Goal: Task Accomplishment & Management: Use online tool/utility

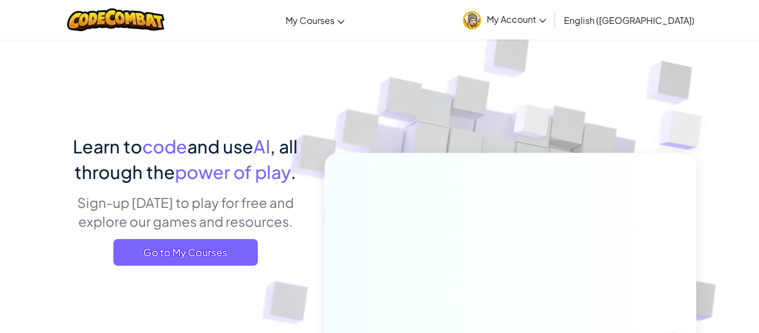
click at [546, 23] on span "My Account" at bounding box center [515, 19] width 59 height 12
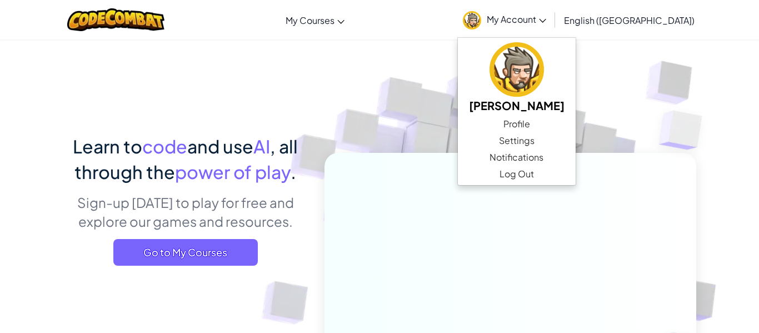
click at [509, 150] on img at bounding box center [533, 124] width 80 height 83
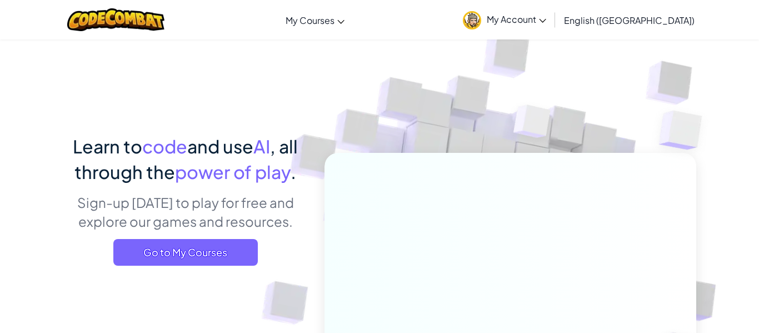
click at [546, 17] on span "My Account" at bounding box center [515, 19] width 59 height 12
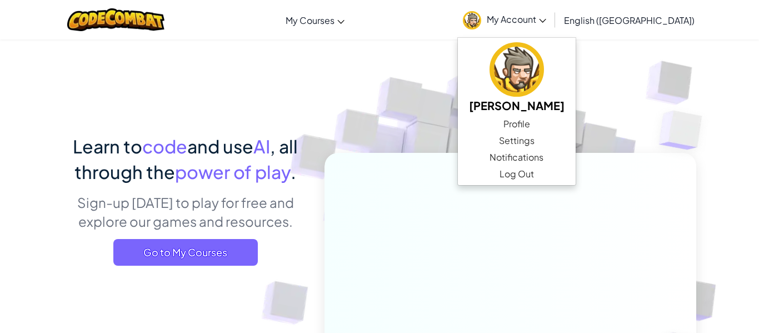
click at [202, 181] on span "power of play" at bounding box center [233, 171] width 116 height 22
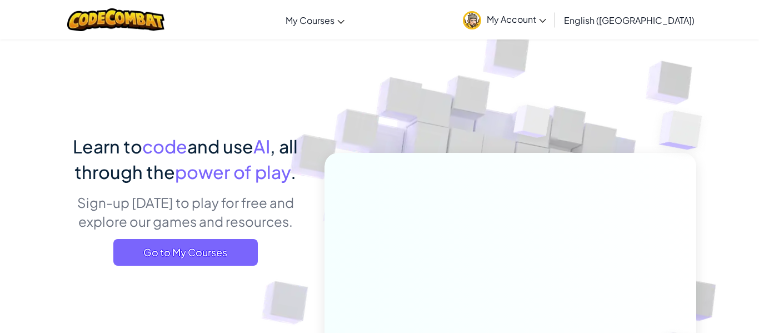
click at [208, 268] on div "Learn to code and use AI , all through the power of play . Sign-up [DATE] to pl…" at bounding box center [185, 203] width 245 height 140
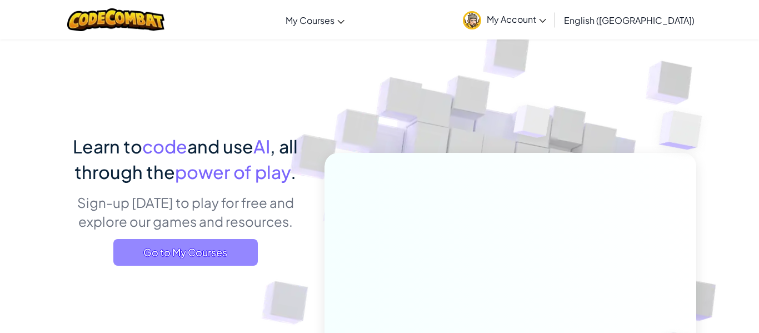
click at [197, 257] on span "Go to My Courses" at bounding box center [185, 252] width 144 height 27
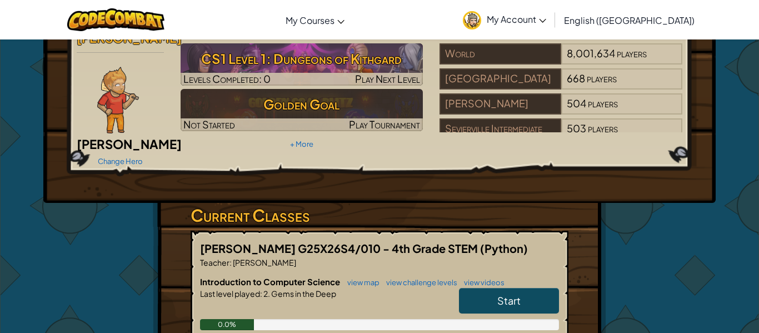
scroll to position [44, 0]
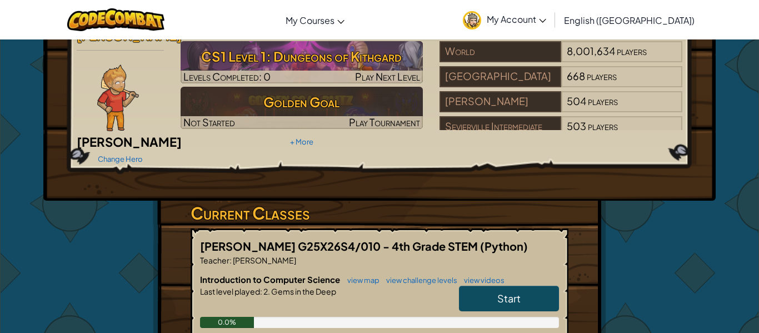
click at [505, 292] on span "Start" at bounding box center [508, 298] width 23 height 13
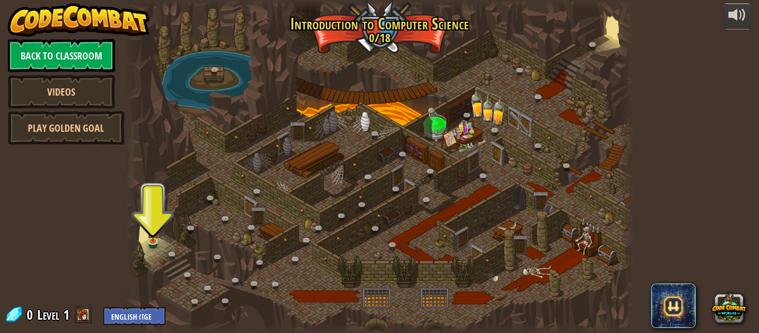
click at [82, 314] on span at bounding box center [83, 314] width 17 height 17
click at [164, 224] on div at bounding box center [379, 166] width 509 height 333
click at [145, 236] on div at bounding box center [379, 166] width 509 height 333
click at [151, 238] on img at bounding box center [153, 226] width 12 height 27
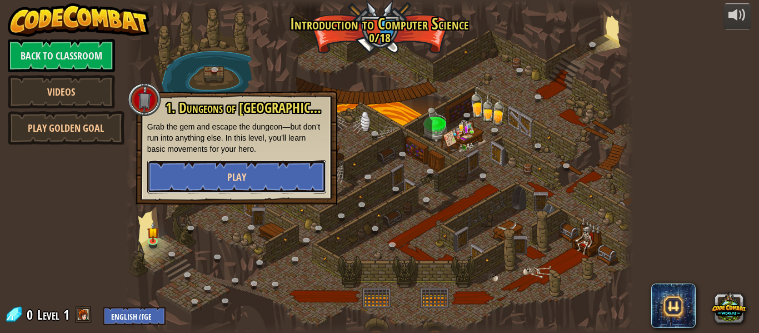
click at [201, 171] on button "Play" at bounding box center [236, 176] width 179 height 33
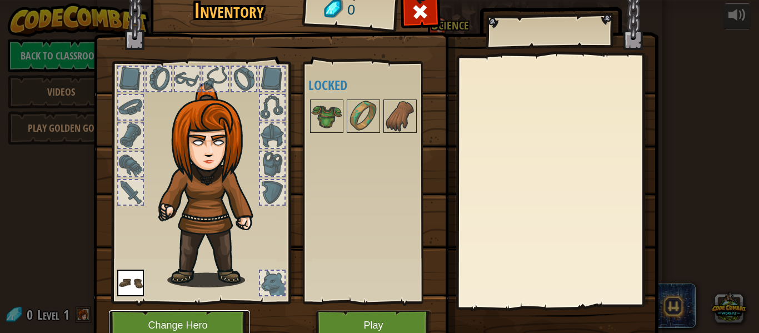
click at [146, 318] on button "Change Hero" at bounding box center [179, 325] width 141 height 31
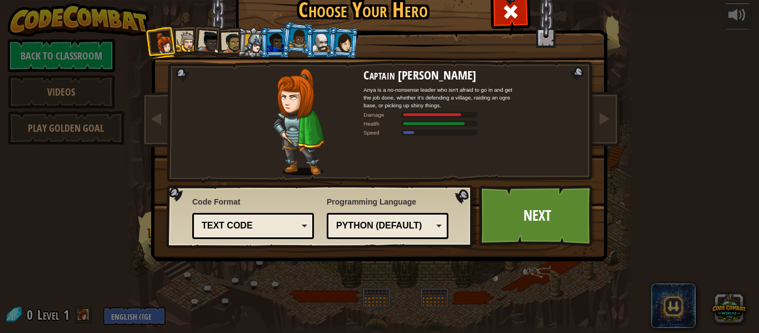
click at [184, 35] on div at bounding box center [187, 42] width 21 height 21
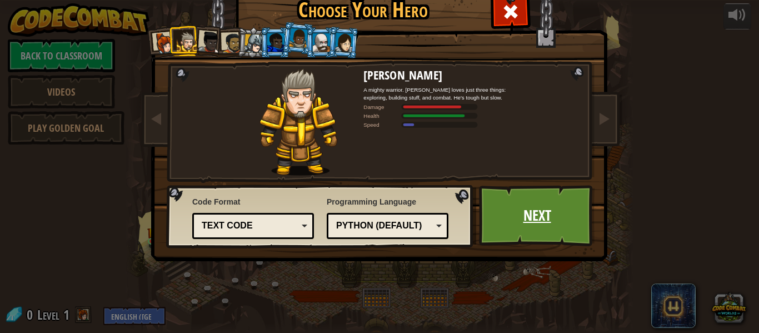
click at [558, 206] on link "Next" at bounding box center [537, 215] width 116 height 61
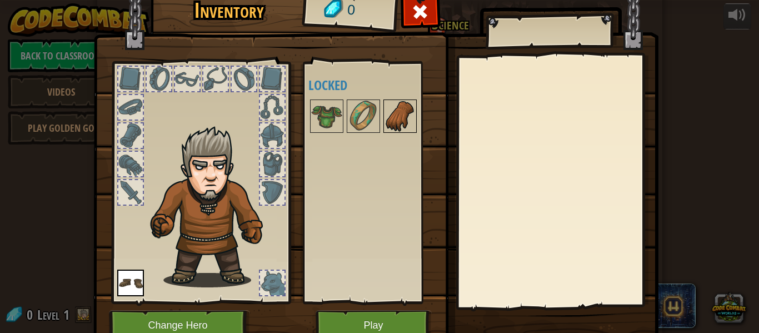
click at [396, 107] on img at bounding box center [399, 116] width 31 height 31
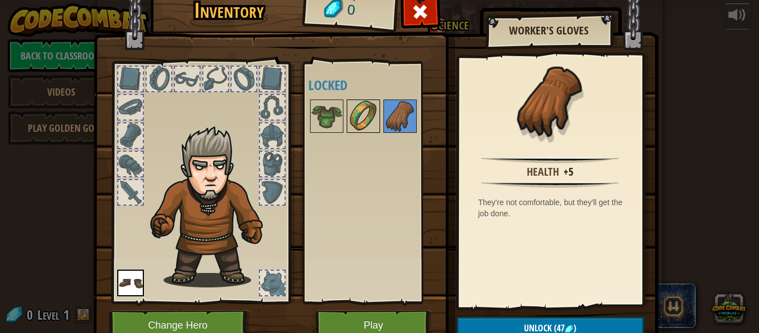
click at [359, 118] on img at bounding box center [363, 116] width 31 height 31
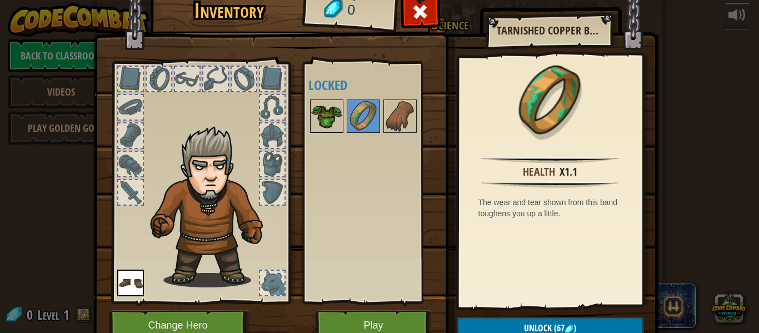
click at [338, 119] on img at bounding box center [326, 116] width 31 height 31
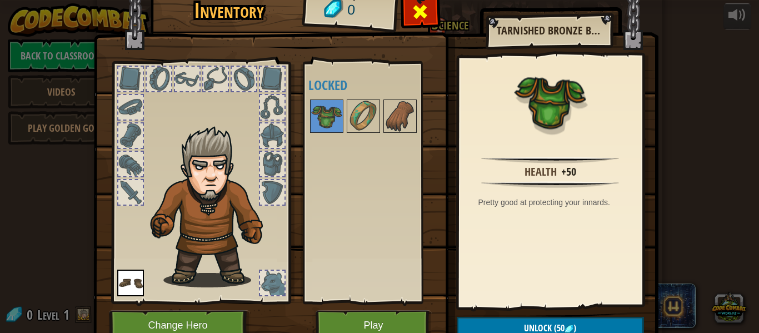
click at [419, 10] on span at bounding box center [420, 12] width 18 height 18
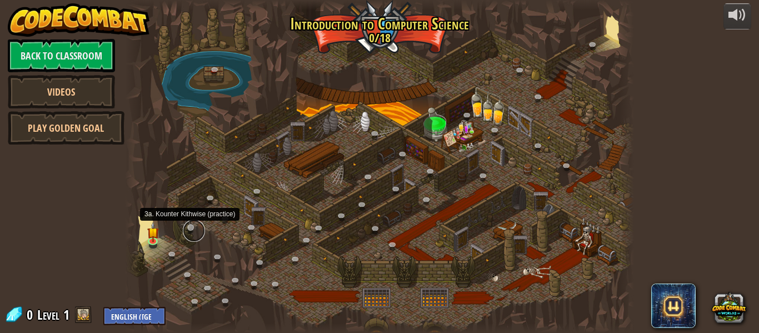
click at [193, 228] on link at bounding box center [194, 230] width 22 height 22
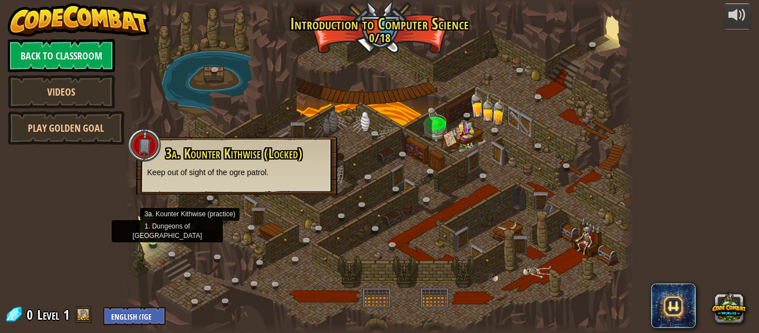
click at [157, 232] on img at bounding box center [153, 226] width 12 height 27
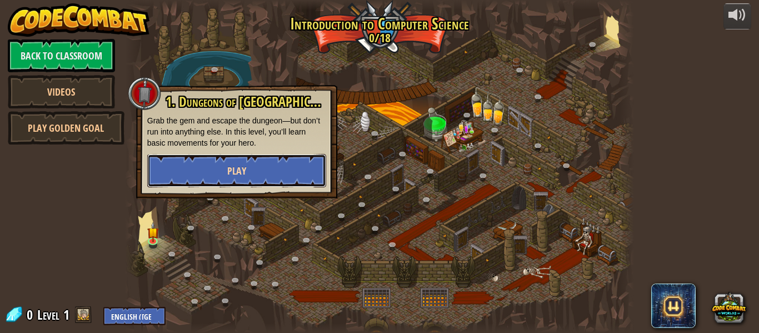
click at [214, 171] on button "Play" at bounding box center [236, 170] width 179 height 33
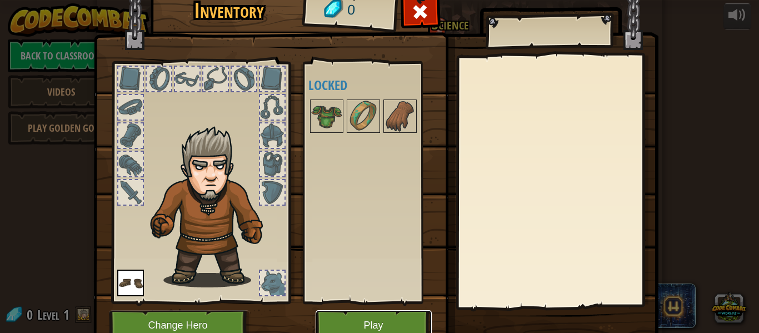
click at [338, 319] on button "Play" at bounding box center [373, 325] width 116 height 31
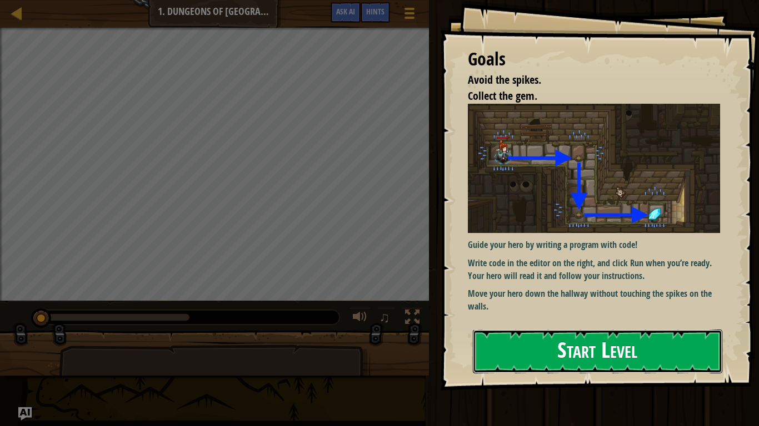
click at [518, 332] on button "Start Level" at bounding box center [597, 352] width 249 height 44
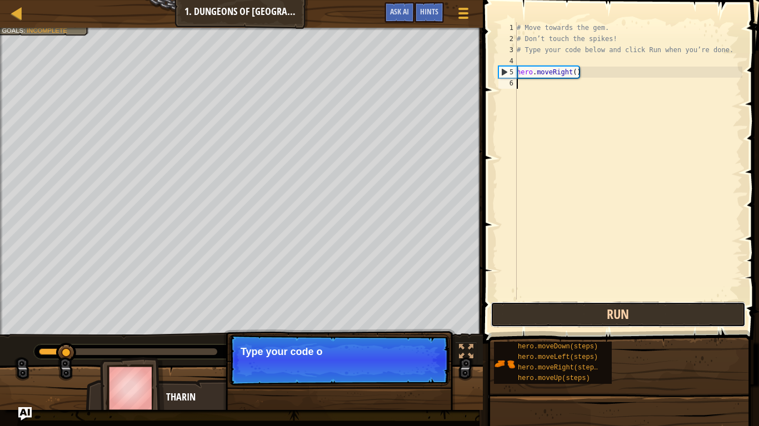
click at [550, 318] on button "Run" at bounding box center [617, 315] width 255 height 26
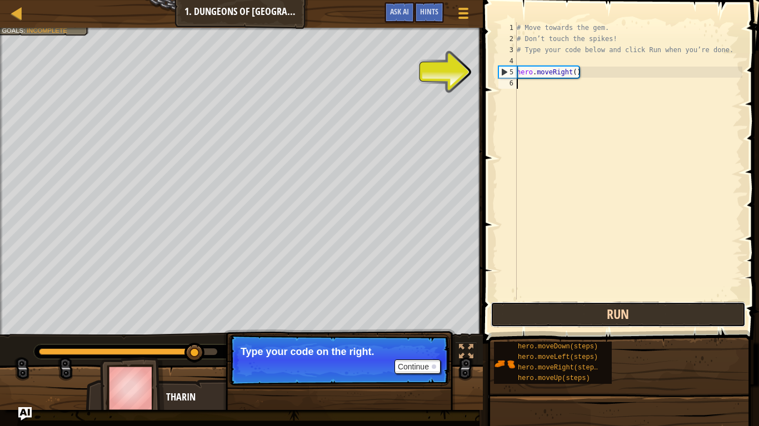
click at [588, 321] on button "Run" at bounding box center [617, 315] width 255 height 26
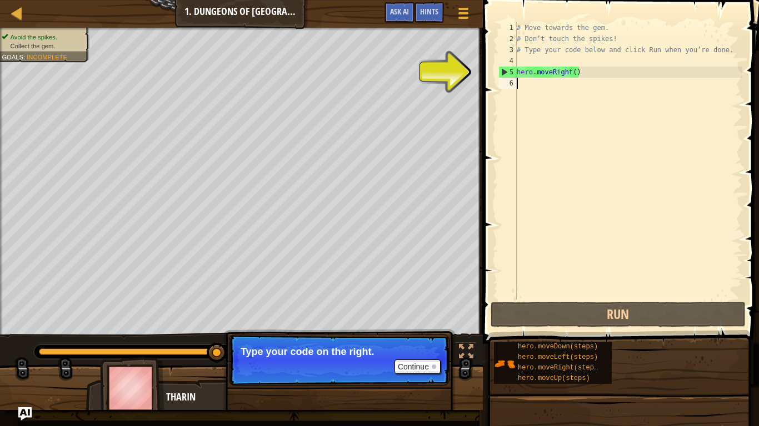
click at [543, 75] on div "# Move towards the gem. # Don’t touch the spikes! # Type your code below and cl…" at bounding box center [628, 172] width 228 height 300
type textarea "hero.moveRight()"
click at [525, 93] on div "# Move towards the gem. # Don’t touch the spikes! # Type your code below and cl…" at bounding box center [628, 172] width 228 height 300
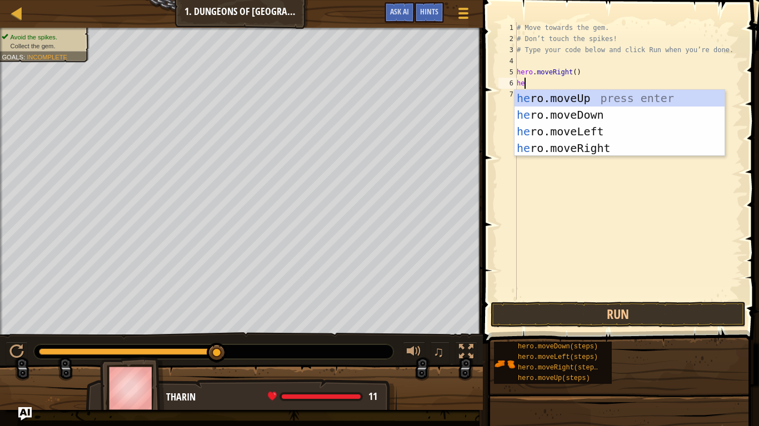
scroll to position [5, 1]
type textarea "hero"
click at [587, 114] on div "hero .moveUp press enter hero .moveDown press enter hero .moveLeft press enter …" at bounding box center [619, 140] width 210 height 100
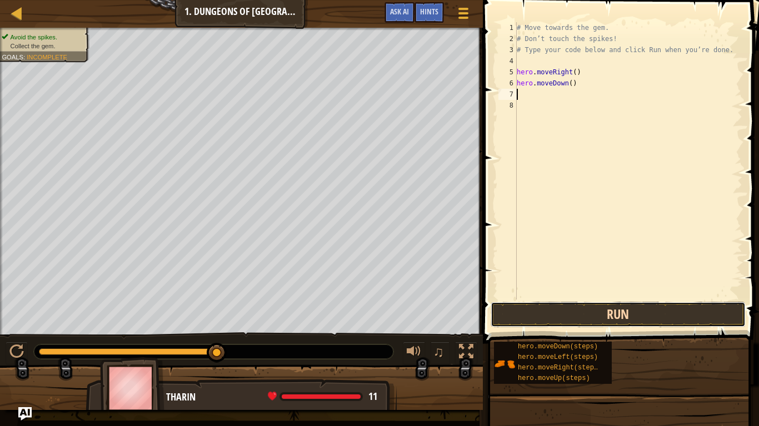
click at [662, 309] on button "Run" at bounding box center [617, 315] width 255 height 26
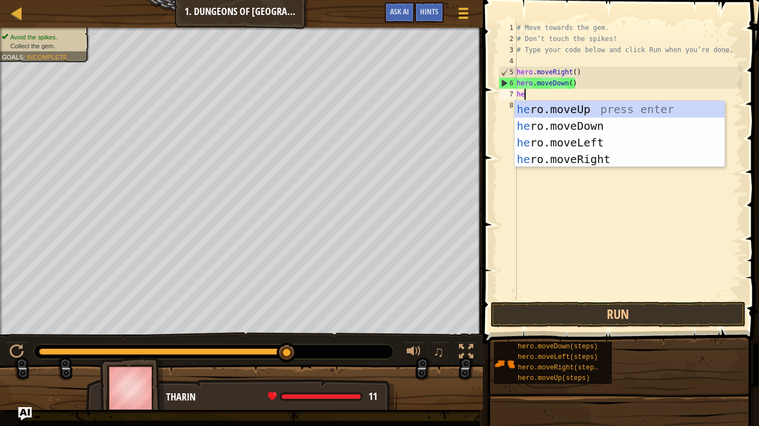
type textarea "her"
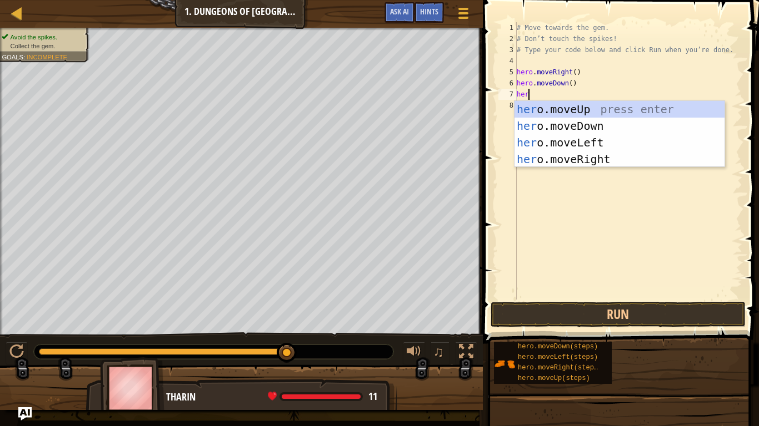
click at [607, 168] on div "# Move towards the gem. # Don’t touch the spikes! # Type your code below and cl…" at bounding box center [628, 172] width 228 height 300
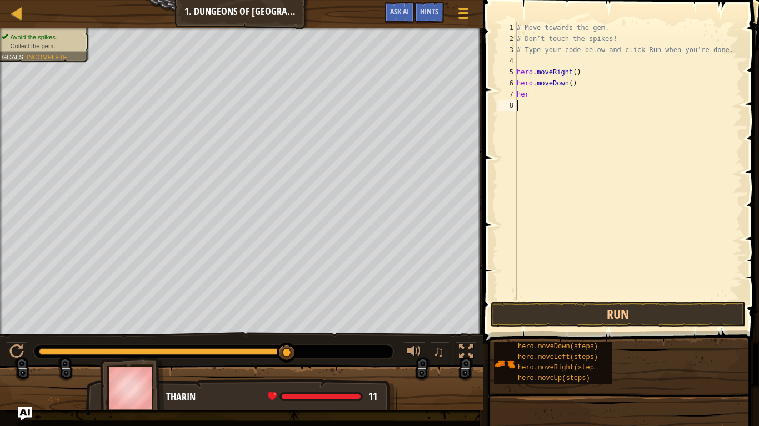
scroll to position [5, 0]
click at [555, 99] on div "# Move towards the gem. # Don’t touch the spikes! # Type your code below and cl…" at bounding box center [628, 172] width 228 height 300
type textarea "hero"
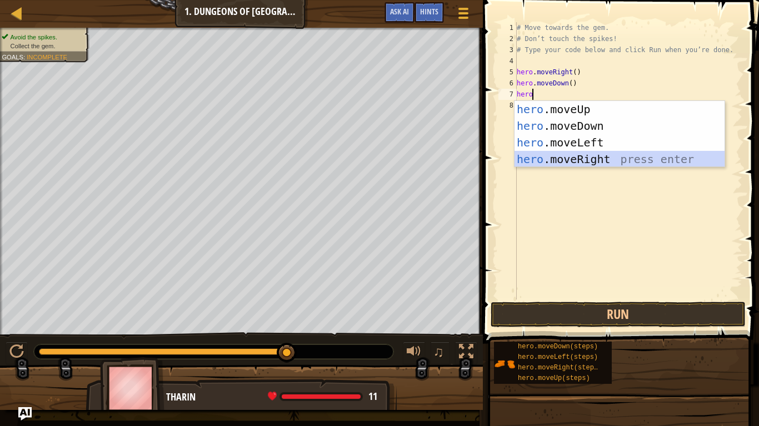
click at [618, 163] on div "hero .moveUp press enter hero .moveDown press enter hero .moveLeft press enter …" at bounding box center [619, 151] width 210 height 100
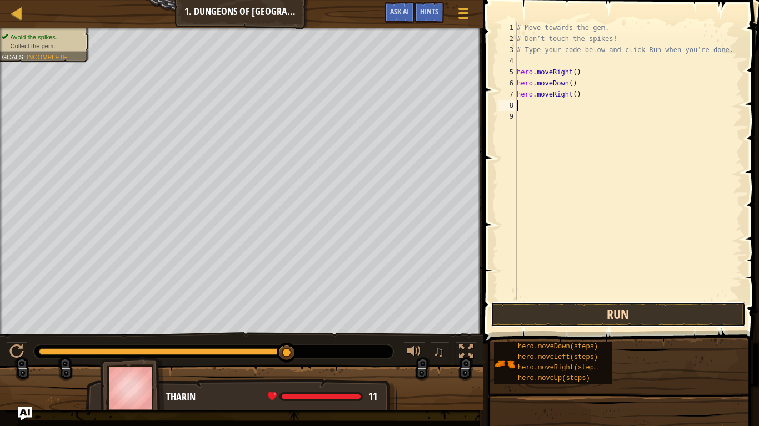
click at [604, 317] on button "Run" at bounding box center [617, 315] width 255 height 26
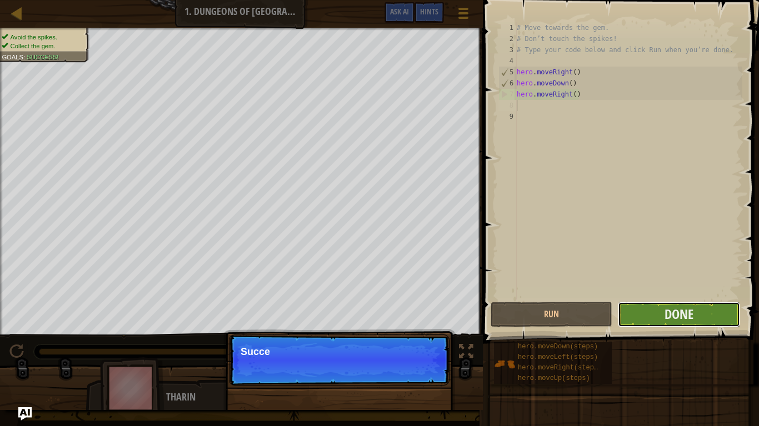
click at [722, 317] on button "Done" at bounding box center [679, 315] width 122 height 26
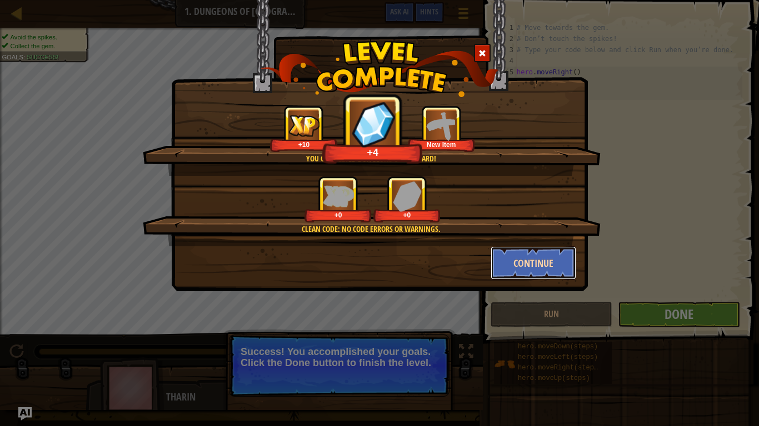
click at [514, 270] on button "Continue" at bounding box center [533, 263] width 86 height 33
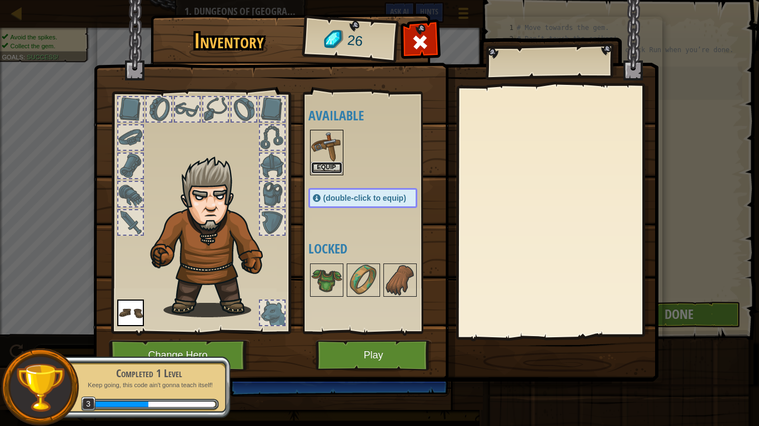
click at [325, 168] on button "Equip" at bounding box center [326, 168] width 31 height 12
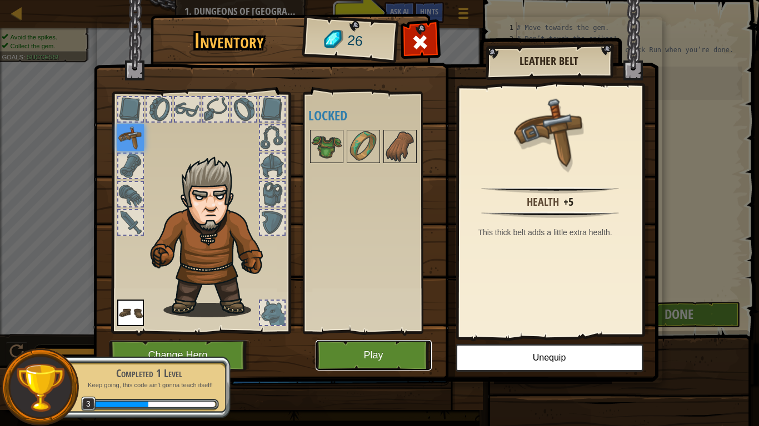
click at [400, 332] on button "Play" at bounding box center [373, 355] width 116 height 31
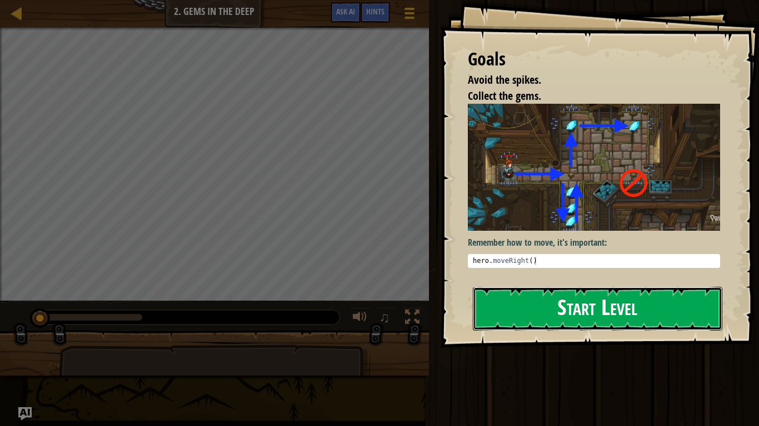
click at [643, 308] on button "Start Level" at bounding box center [597, 309] width 249 height 44
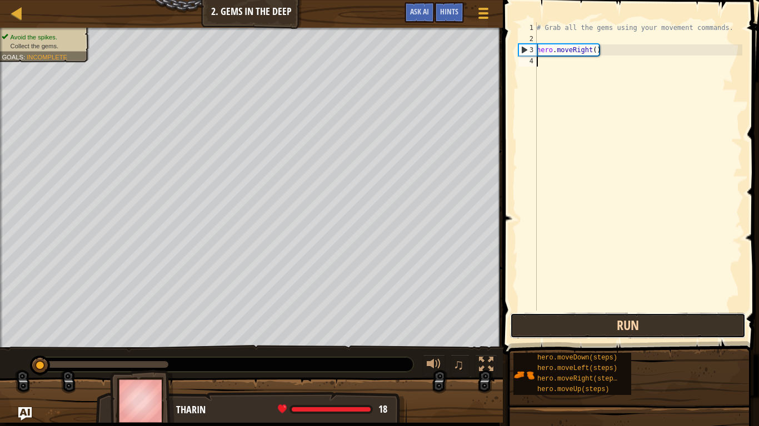
click at [616, 332] on button "Run" at bounding box center [627, 326] width 235 height 26
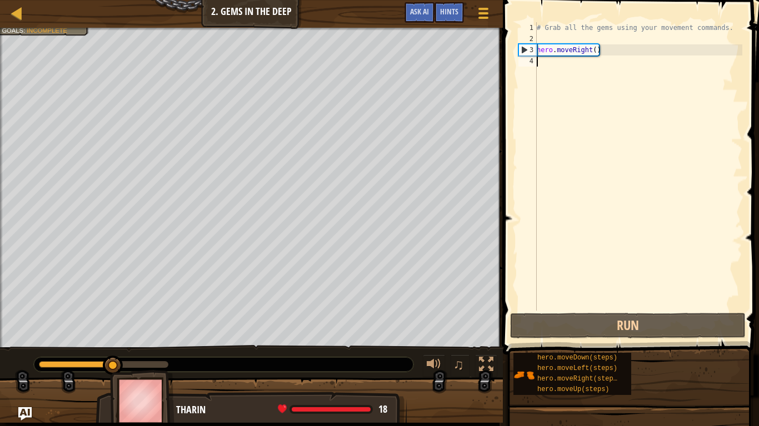
scroll to position [5, 0]
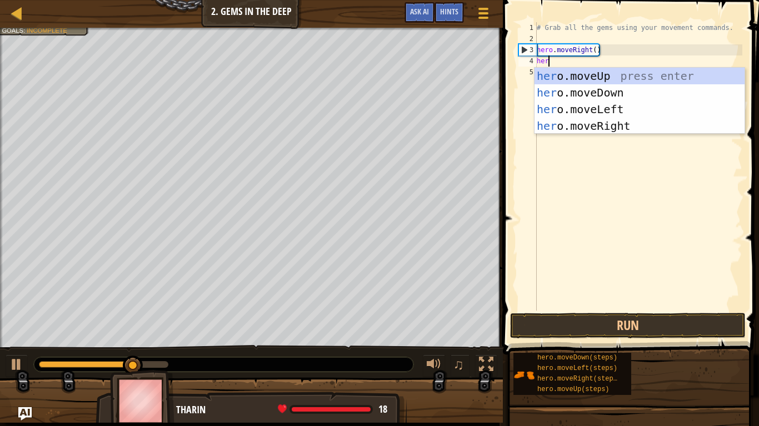
type textarea "hero"
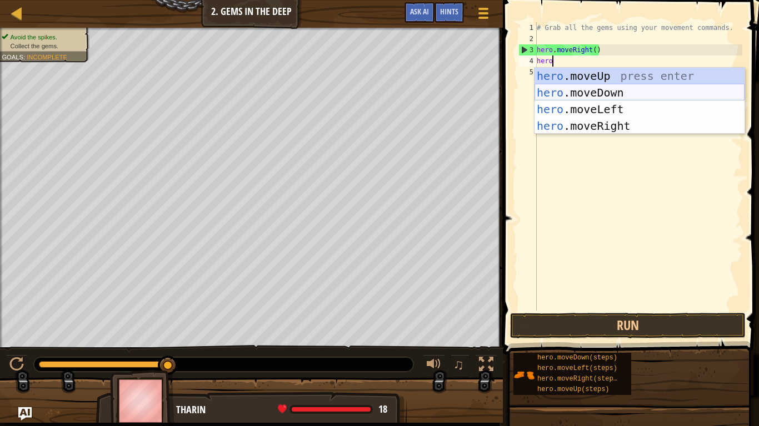
click at [655, 88] on div "hero .moveUp press enter hero .moveDown press enter hero .moveLeft press enter …" at bounding box center [639, 118] width 210 height 100
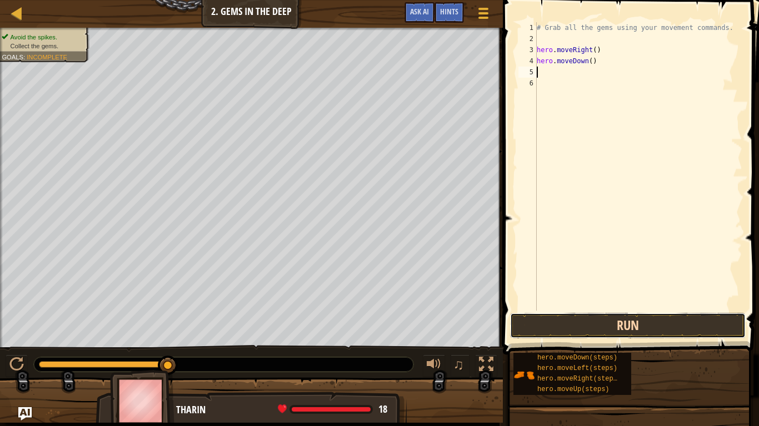
click at [644, 319] on button "Run" at bounding box center [627, 326] width 235 height 26
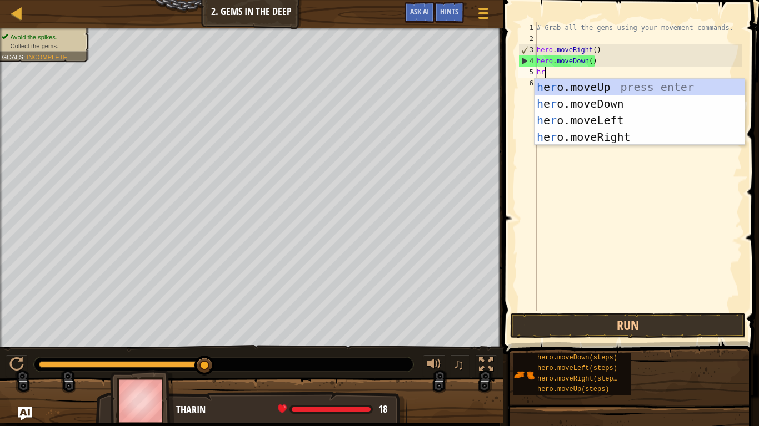
type textarea "hro"
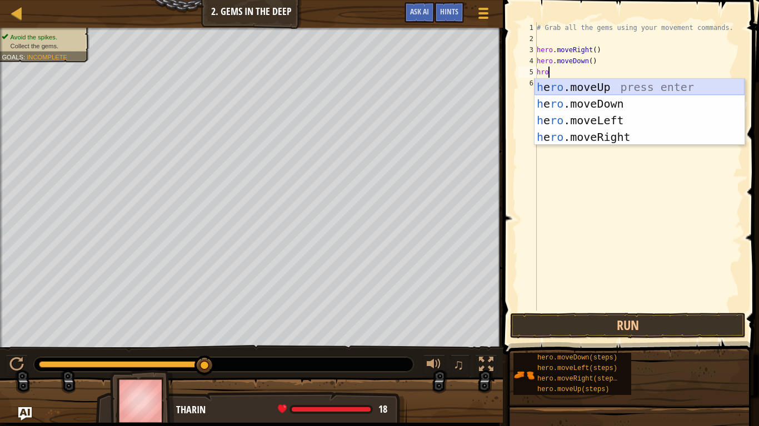
click at [567, 82] on div "h e ro .moveUp press enter h e ro .moveDown press enter h e ro .moveLeft press …" at bounding box center [639, 129] width 210 height 100
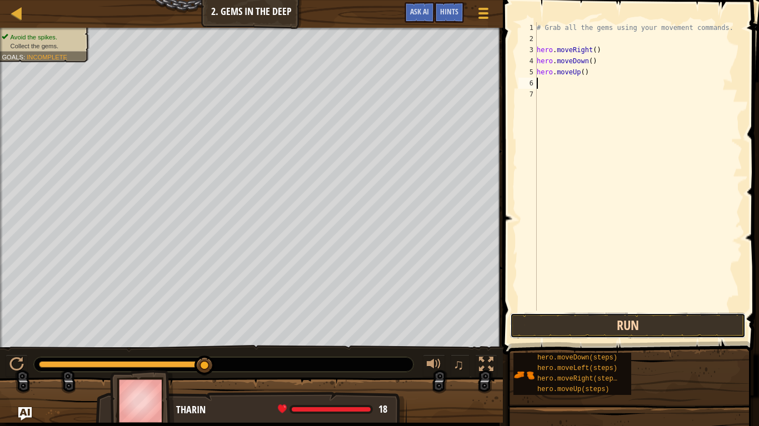
click at [729, 326] on button "Run" at bounding box center [627, 326] width 235 height 26
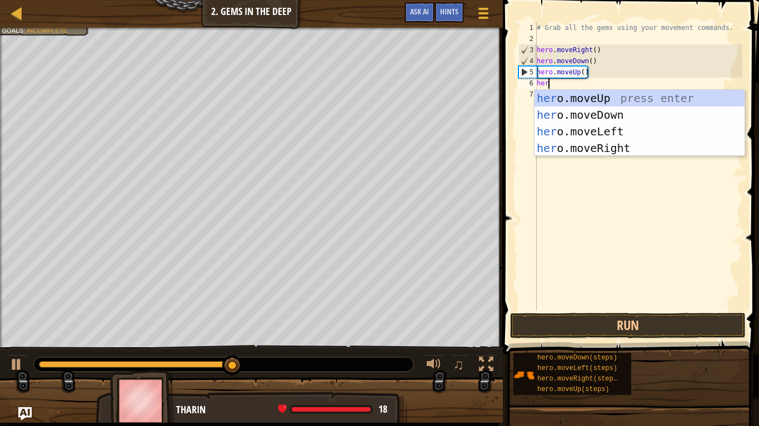
type textarea "hero"
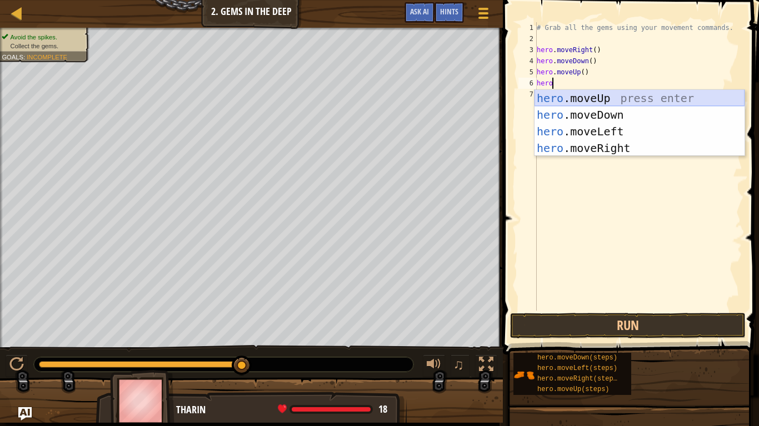
click at [571, 97] on div "hero .moveUp press enter hero .moveDown press enter hero .moveLeft press enter …" at bounding box center [639, 140] width 210 height 100
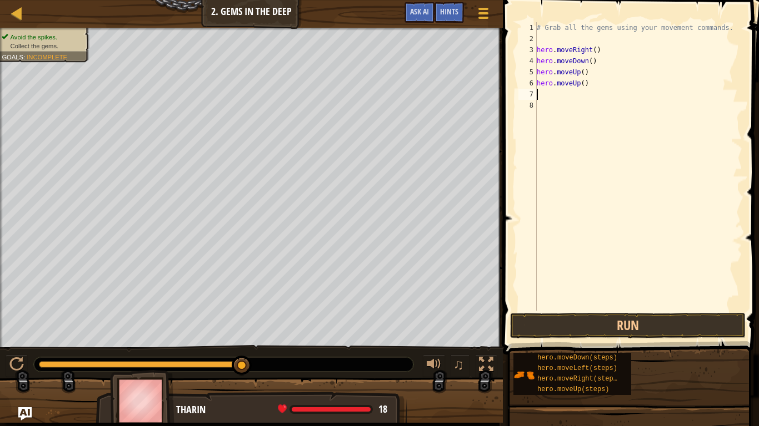
scroll to position [5, 0]
click at [567, 330] on button "Run" at bounding box center [627, 326] width 235 height 26
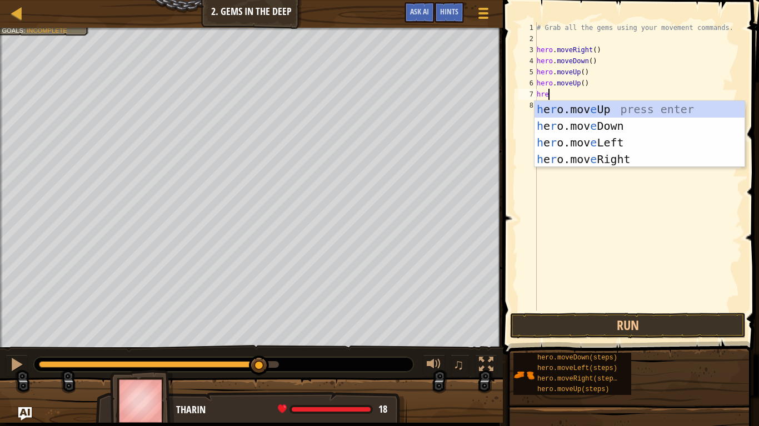
scroll to position [5, 1]
type textarea "h"
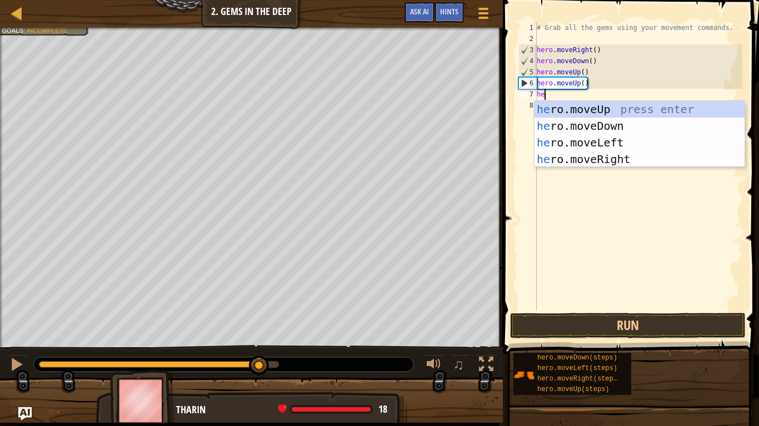
scroll to position [5, 1]
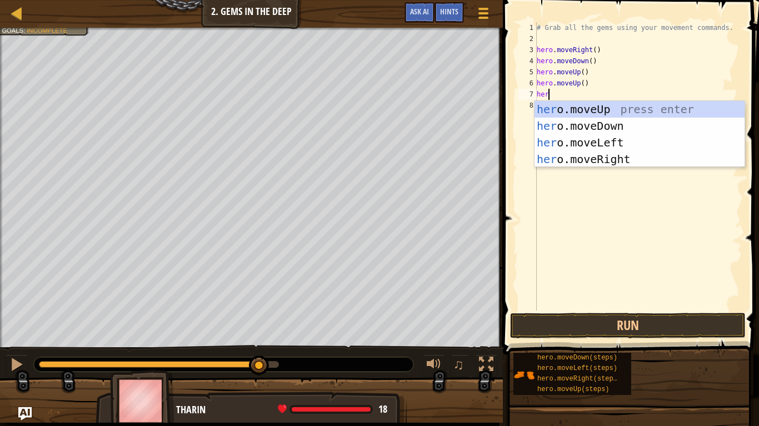
type textarea "hero"
click at [642, 163] on div "hero .moveUp press enter hero .moveDown press enter hero .moveLeft press enter …" at bounding box center [639, 151] width 210 height 100
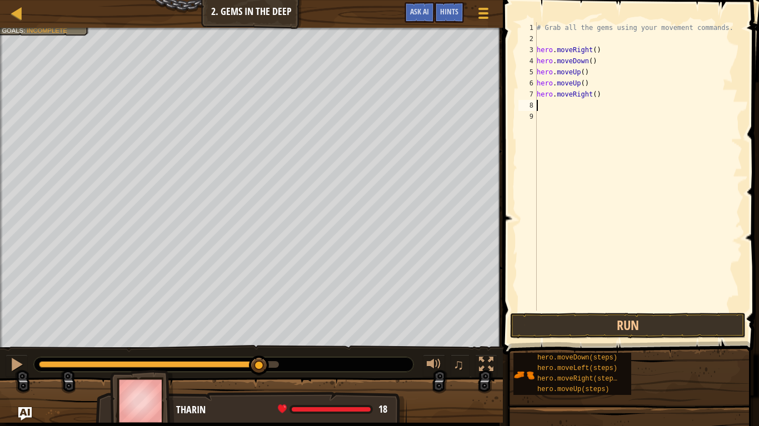
scroll to position [5, 0]
click at [594, 327] on button "Run" at bounding box center [627, 326] width 235 height 26
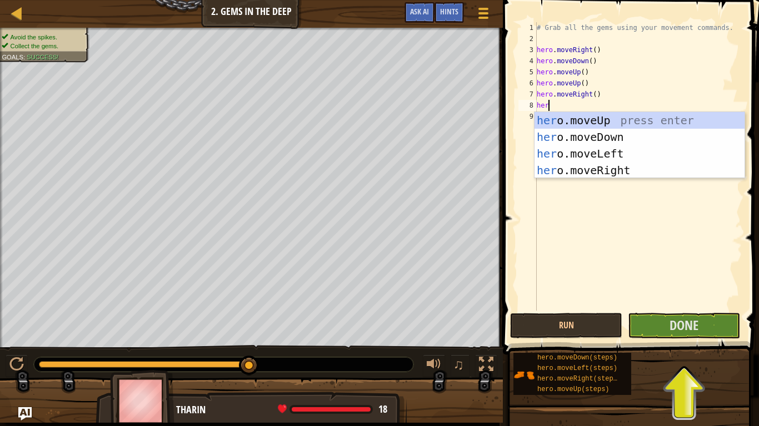
scroll to position [5, 1]
type textarea "hero"
click at [595, 133] on div "hero .moveUp press enter hero .moveDown press enter hero .moveLeft press enter …" at bounding box center [639, 162] width 210 height 100
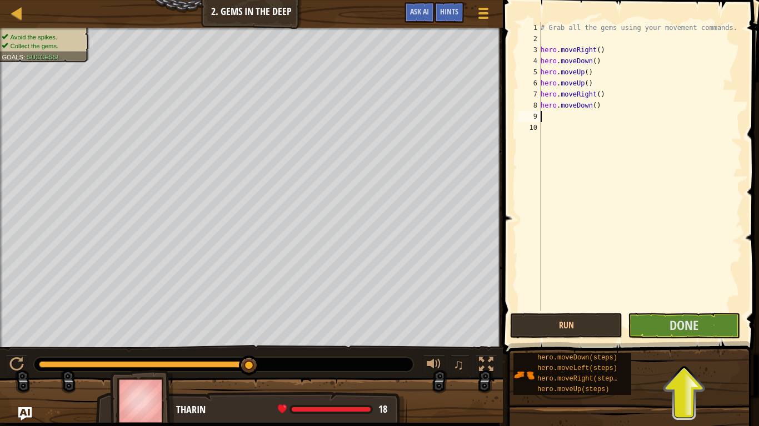
scroll to position [5, 0]
click at [541, 328] on button "Run" at bounding box center [566, 326] width 112 height 26
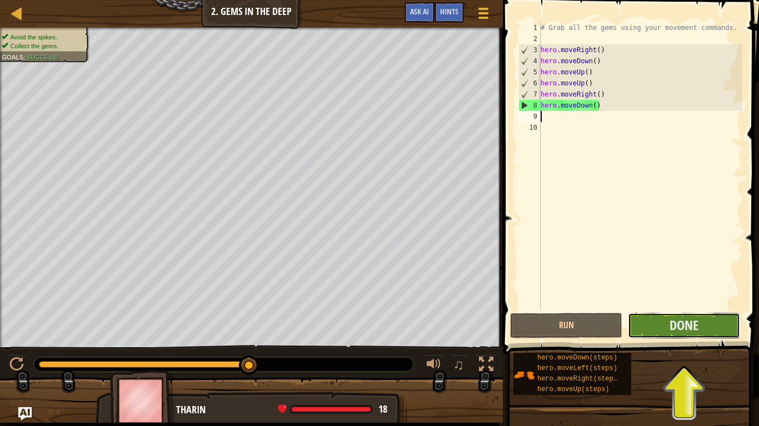
click at [720, 324] on button "Done" at bounding box center [683, 326] width 112 height 26
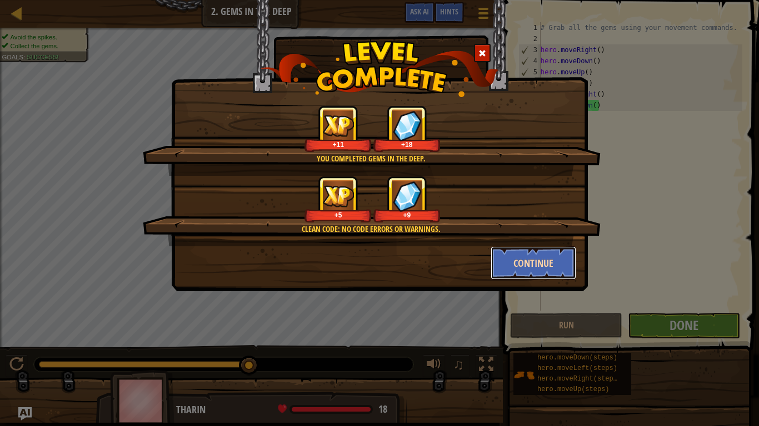
click at [557, 260] on button "Continue" at bounding box center [533, 263] width 86 height 33
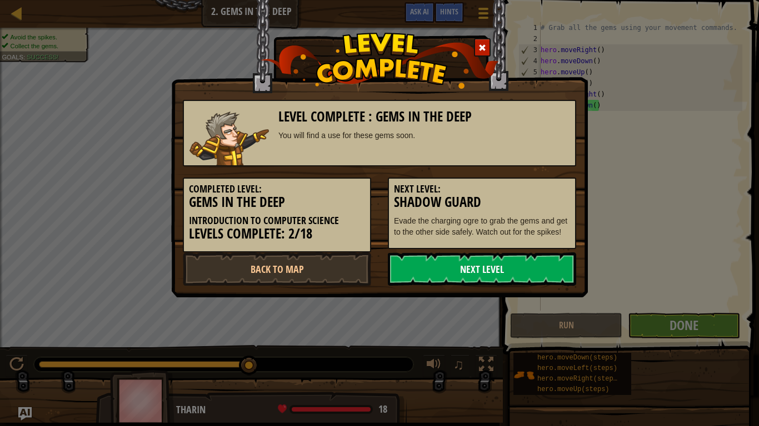
click at [537, 277] on link "Next Level" at bounding box center [482, 269] width 188 height 33
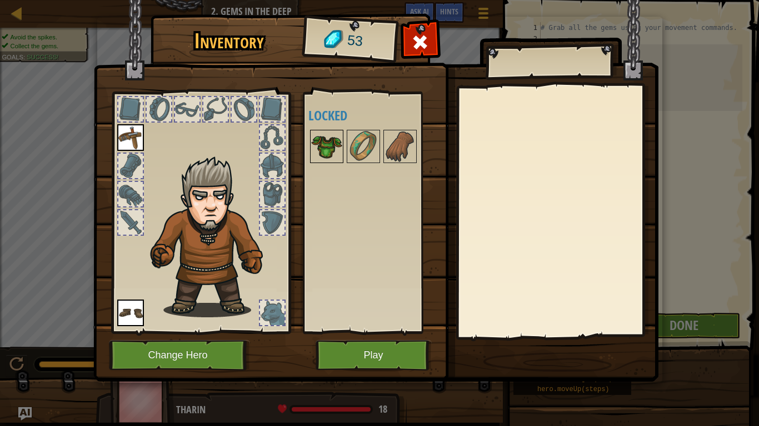
click at [326, 149] on img at bounding box center [326, 146] width 31 height 31
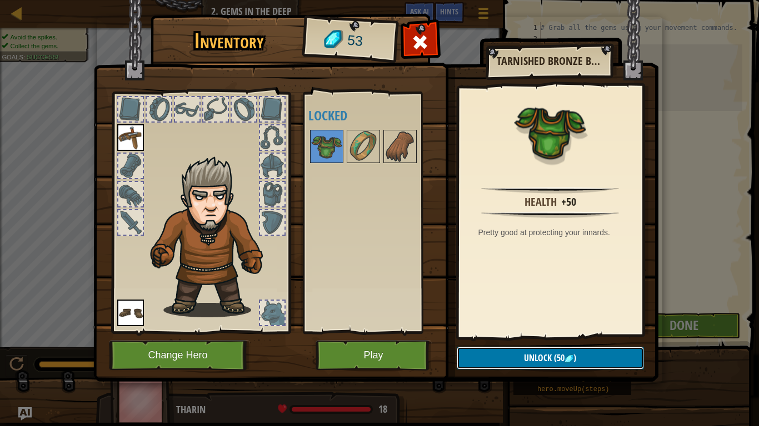
click at [631, 332] on button "Unlock (50 )" at bounding box center [549, 358] width 187 height 23
click at [614, 332] on button "Confirm" at bounding box center [549, 358] width 187 height 23
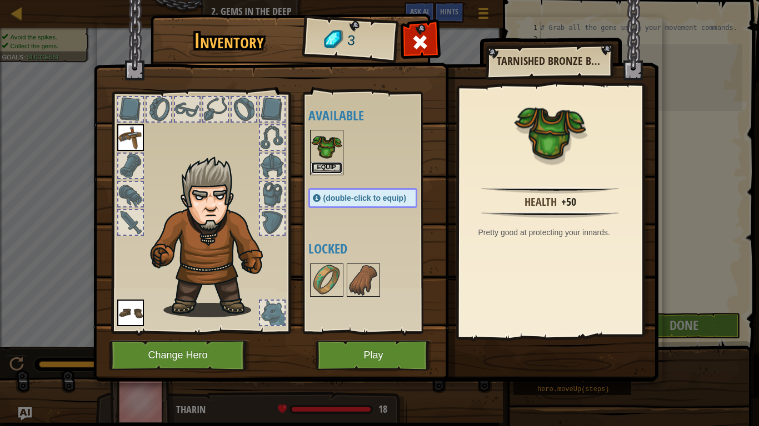
click at [316, 169] on button "Equip" at bounding box center [326, 168] width 31 height 12
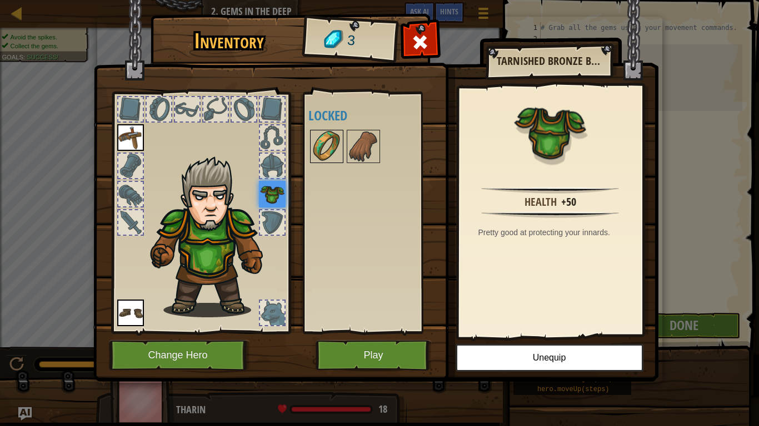
click at [339, 146] on img at bounding box center [326, 146] width 31 height 31
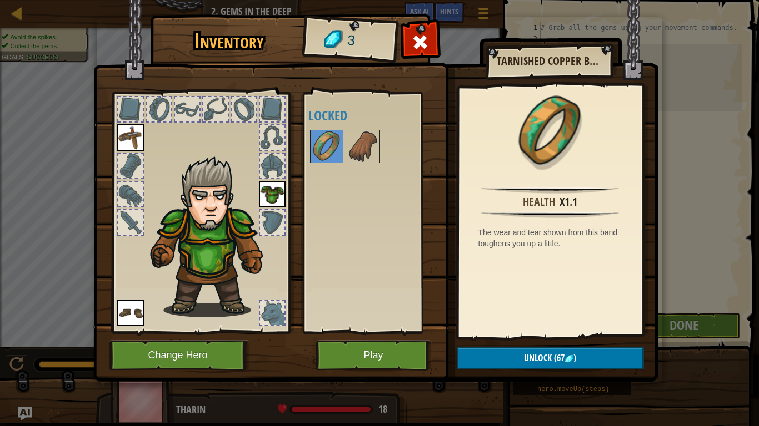
click at [405, 180] on div "Available Equip Equip Equip (double-click to equip) Locked" at bounding box center [373, 213] width 131 height 232
click at [395, 169] on div "Available Equip Equip Equip (double-click to equip) Locked" at bounding box center [373, 213] width 131 height 232
click at [376, 332] on button "Play" at bounding box center [373, 355] width 116 height 31
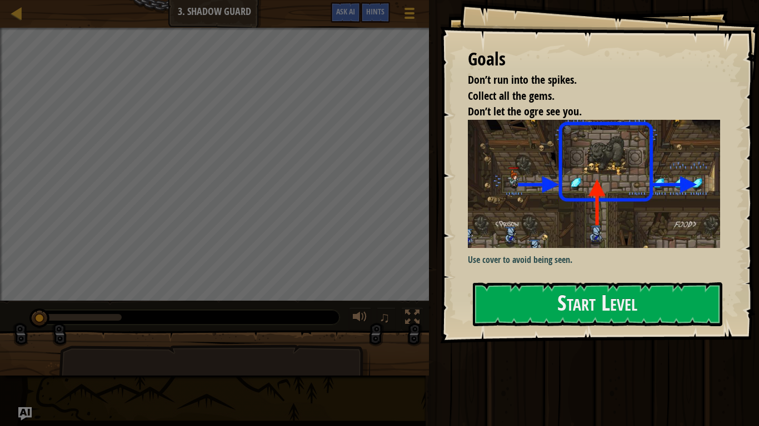
click at [651, 273] on div "Goals Don’t run into the spikes. Collect all the gems. Don’t let the ogre see y…" at bounding box center [599, 172] width 319 height 344
click at [650, 307] on button "Start Level" at bounding box center [597, 305] width 249 height 44
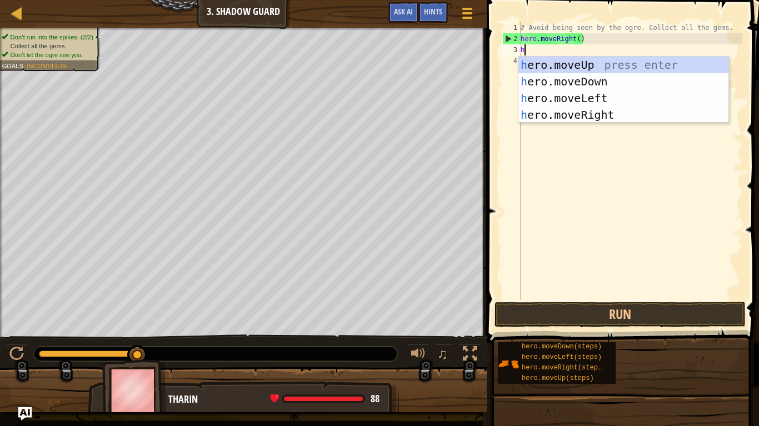
scroll to position [5, 0]
type textarea "hero"
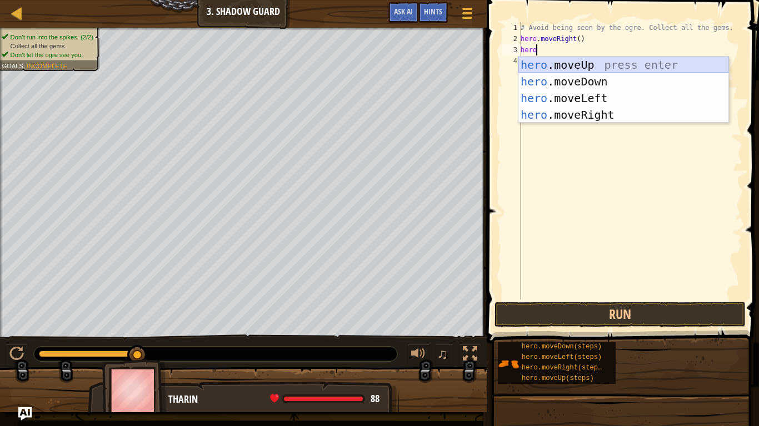
click at [635, 64] on div "hero .moveUp press enter hero .moveDown press enter hero .moveLeft press enter …" at bounding box center [623, 107] width 210 height 100
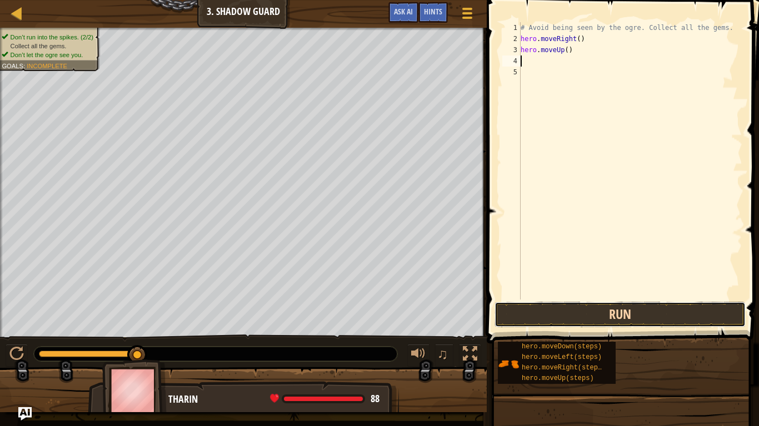
click at [616, 312] on button "Run" at bounding box center [619, 315] width 251 height 26
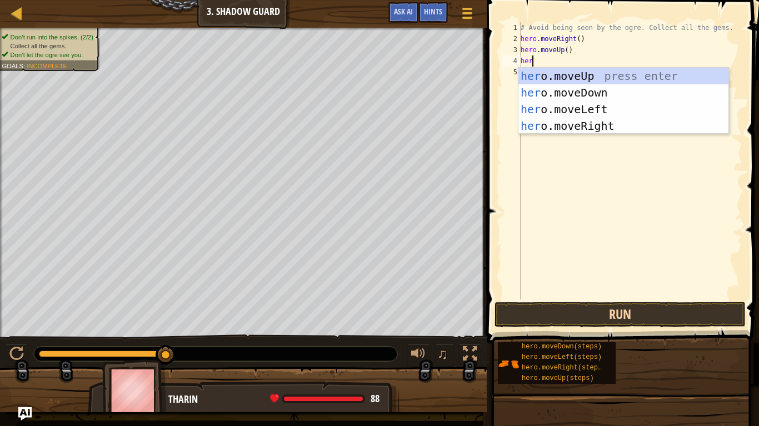
type textarea "hero"
click at [559, 104] on div "hero .moveUp press enter hero .moveDown press enter hero .moveLeft press enter …" at bounding box center [623, 118] width 210 height 100
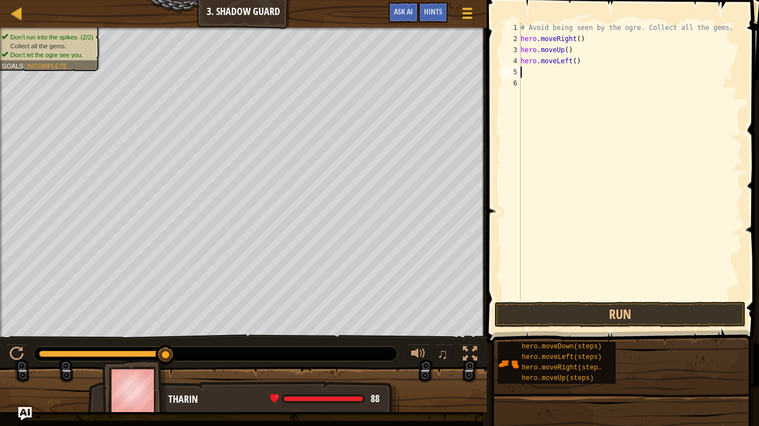
scroll to position [5, 0]
click at [625, 310] on button "Run" at bounding box center [619, 315] width 251 height 26
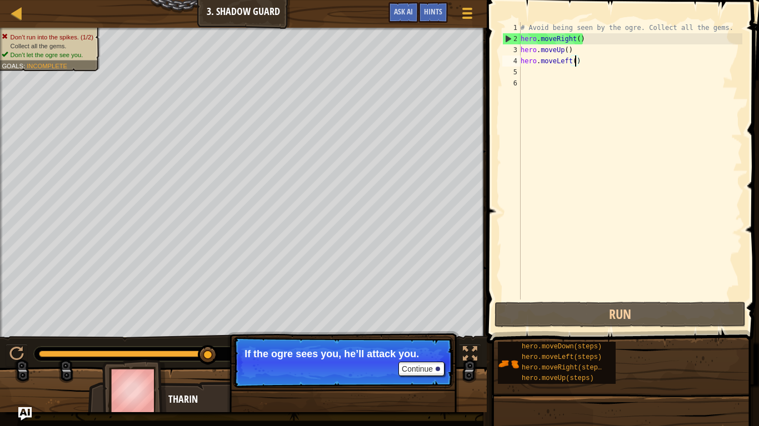
click at [576, 62] on div "# Avoid being seen by the ogre. Collect all the gems. hero . moveRight ( ) hero…" at bounding box center [630, 172] width 224 height 300
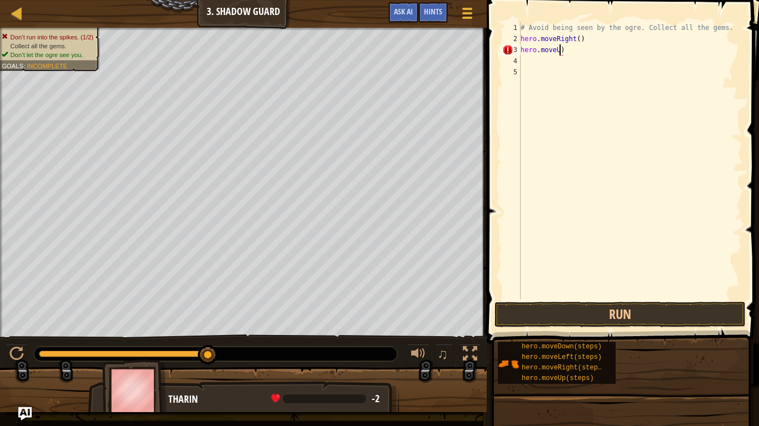
scroll to position [5, 6]
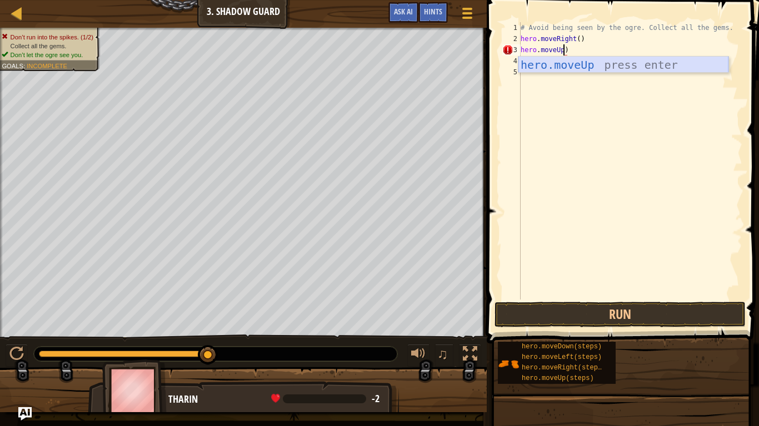
click at [593, 64] on div "hero.moveUp press enter" at bounding box center [623, 82] width 210 height 50
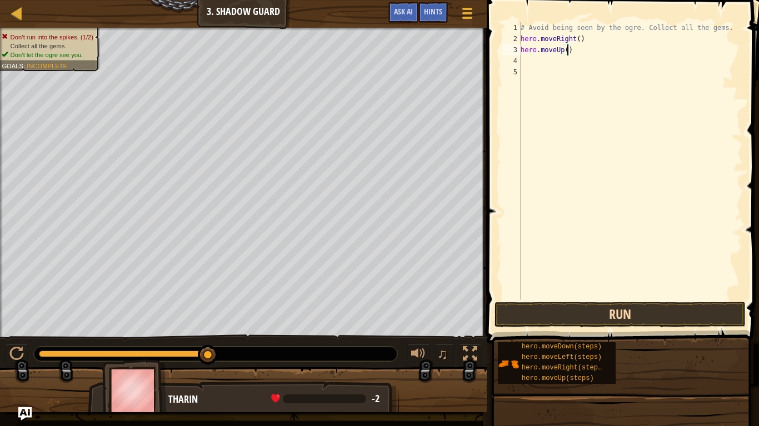
type textarea "hero.moveUp()"
click at [538, 315] on button "Run" at bounding box center [619, 315] width 251 height 26
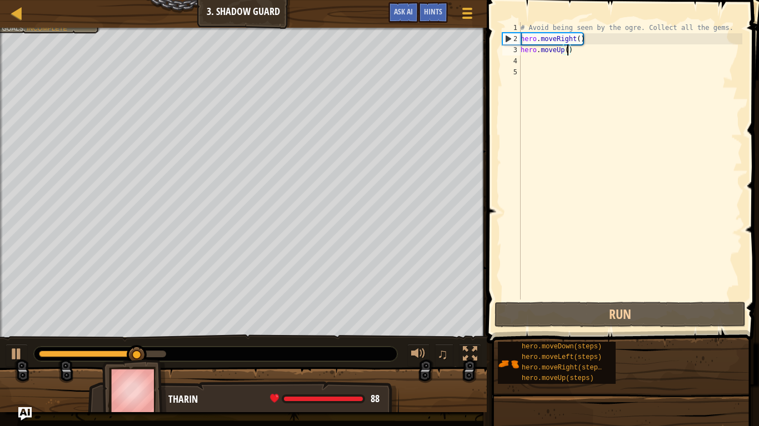
click at [516, 56] on div "4" at bounding box center [511, 61] width 18 height 11
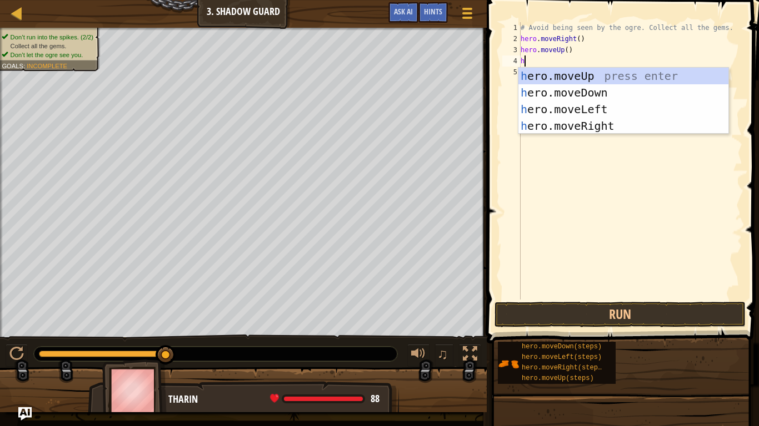
type textarea "h"
click at [649, 0] on body "Map Introduction to Computer Science 3. Shadow Guard Game Menu Done Hints Ask A…" at bounding box center [379, 0] width 759 height 0
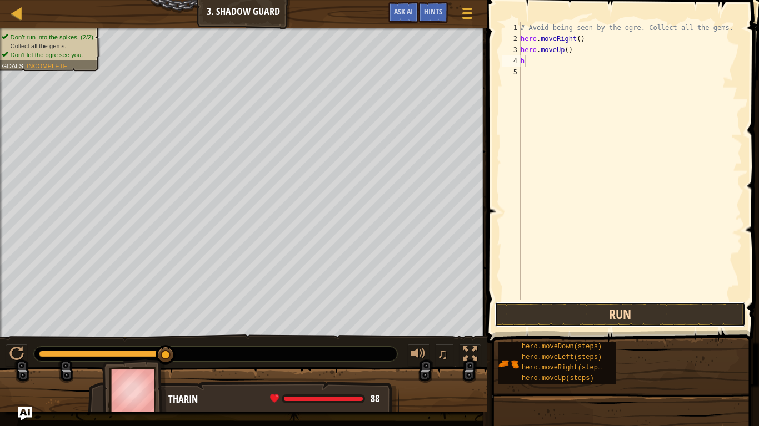
click at [682, 319] on button "Run" at bounding box center [619, 315] width 251 height 26
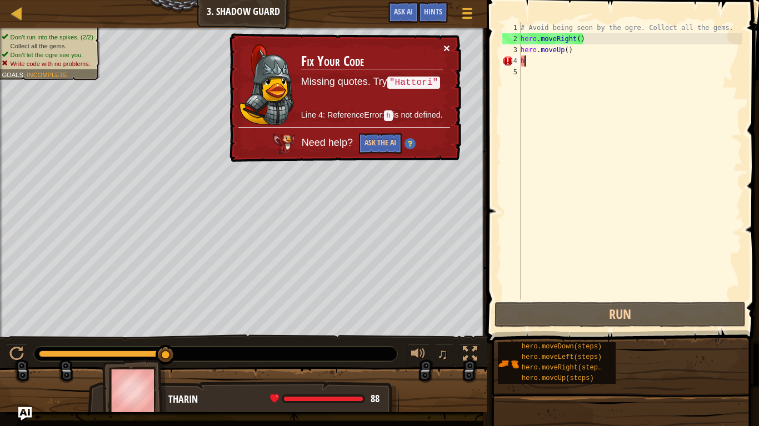
click at [449, 45] on button "×" at bounding box center [446, 48] width 7 height 12
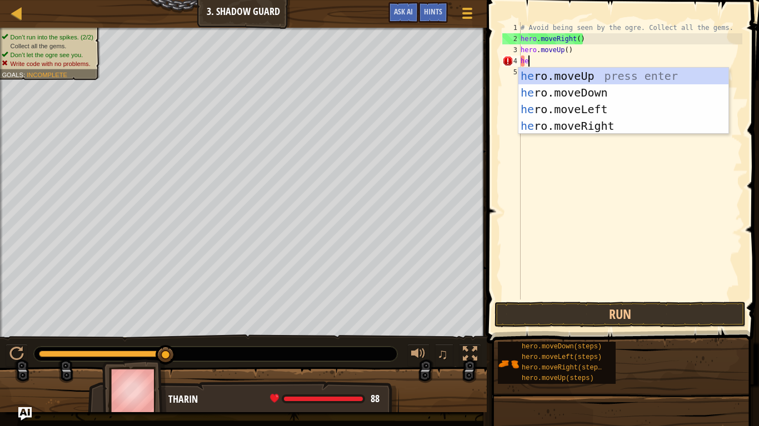
type textarea "her"
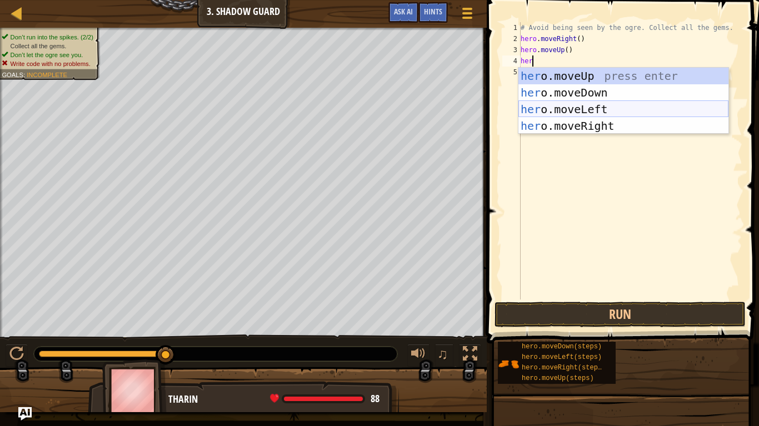
click at [559, 107] on div "her o.moveUp press enter her o.moveDown press enter her o.moveLeft press enter …" at bounding box center [623, 118] width 210 height 100
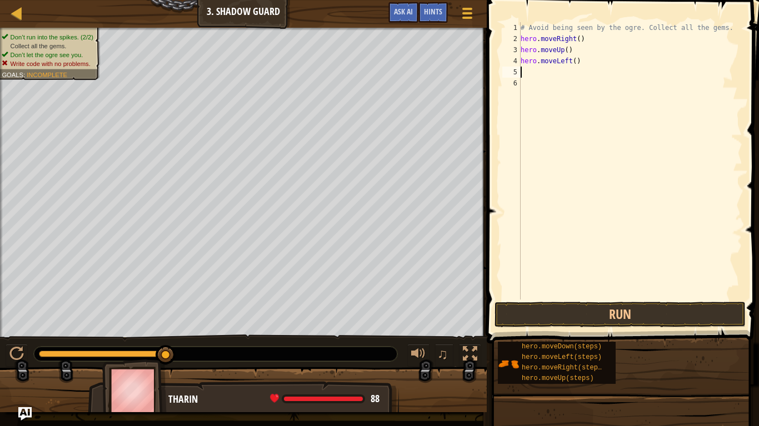
click at [589, 64] on div "# Avoid being seen by the ogre. Collect all the gems. hero . moveRight ( ) hero…" at bounding box center [630, 172] width 224 height 300
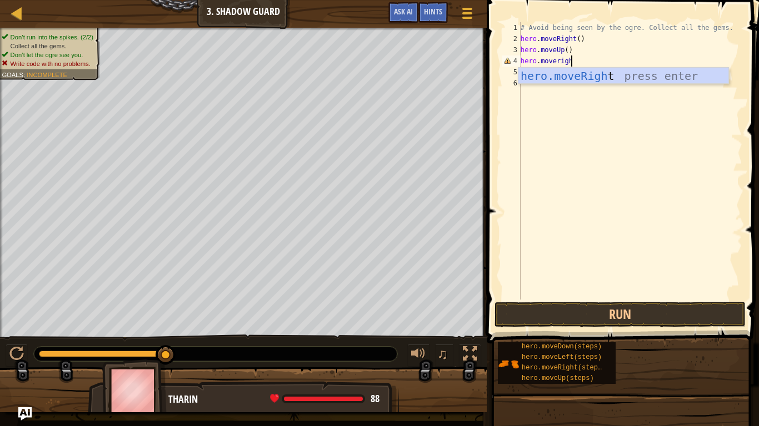
type textarea "hero.moveright"
click at [694, 87] on div "# Avoid being seen by the ogre. Collect all the gems. hero . moveRight ( ) hero…" at bounding box center [630, 172] width 224 height 300
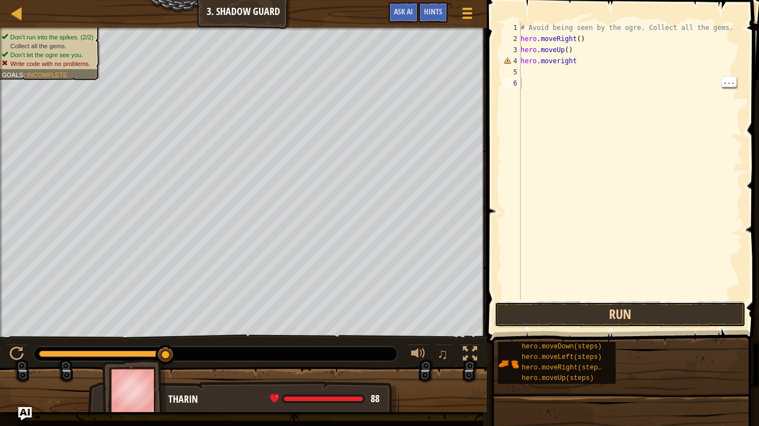
click at [641, 311] on button "Run" at bounding box center [619, 315] width 251 height 26
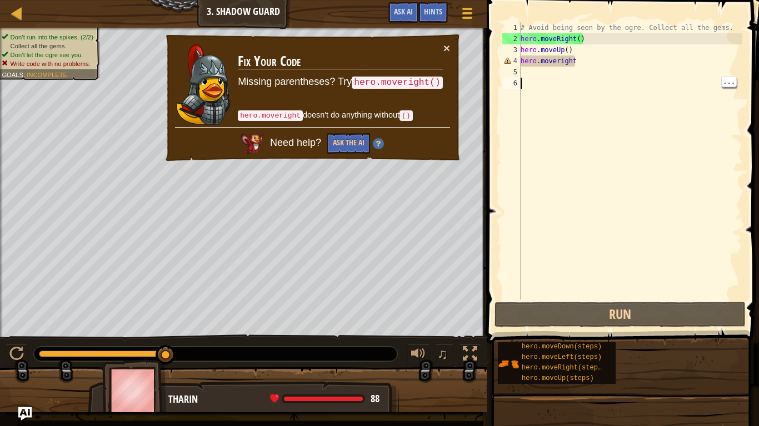
click at [582, 66] on div "# Avoid being seen by the ogre. Collect all the gems. hero . moveRight ( ) hero…" at bounding box center [630, 172] width 224 height 300
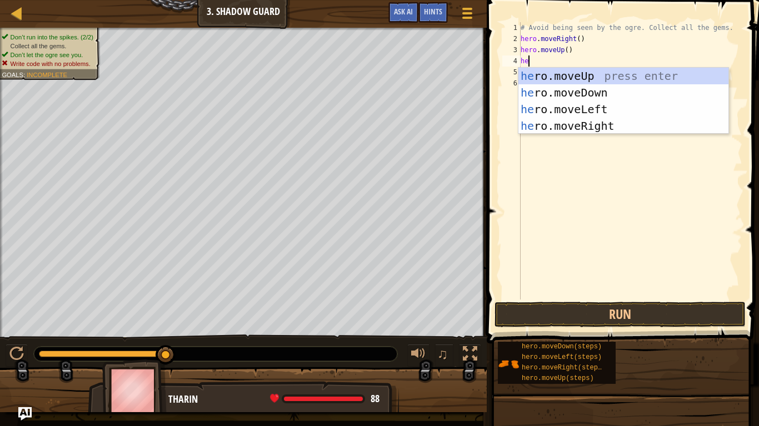
type textarea "her"
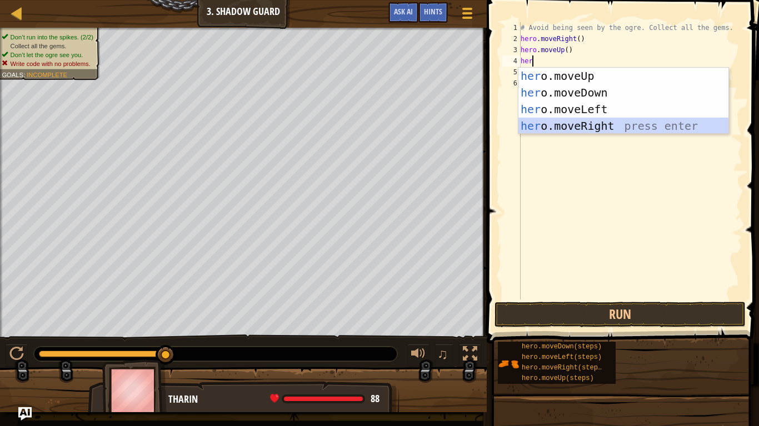
click at [610, 129] on div "her o.moveUp press enter her o.moveDown press enter her o.moveLeft press enter …" at bounding box center [623, 118] width 210 height 100
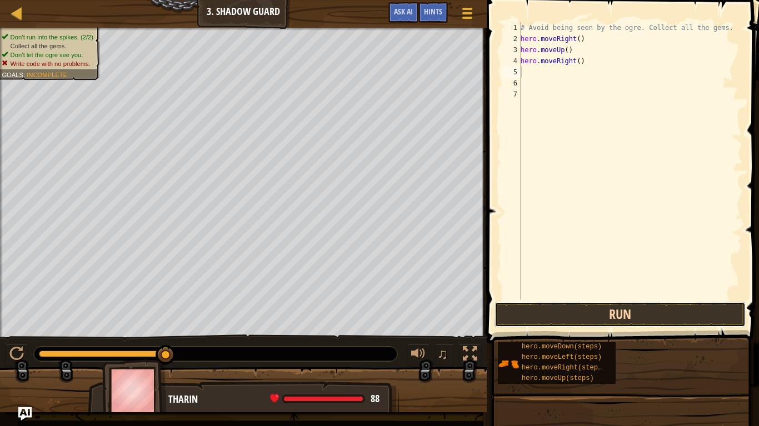
click at [683, 308] on button "Run" at bounding box center [619, 315] width 251 height 26
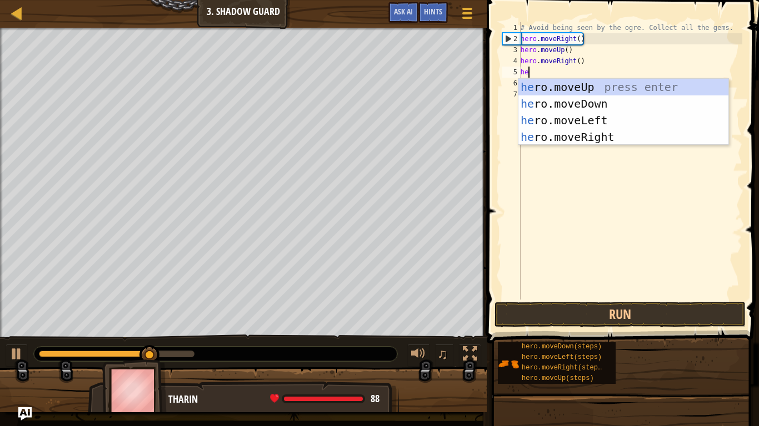
type textarea "her"
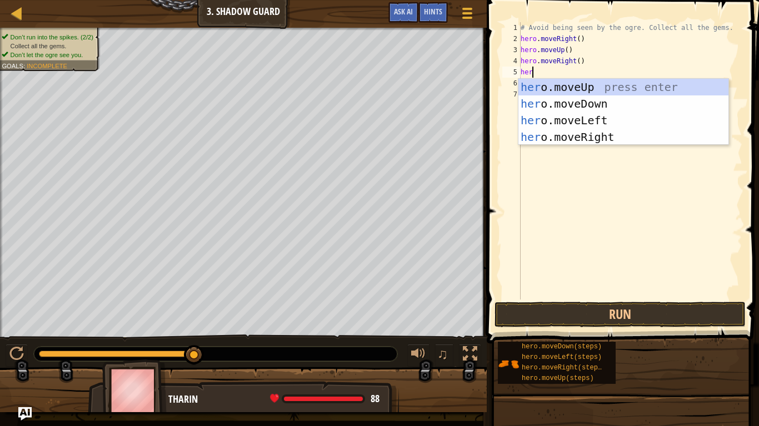
click at [679, 107] on div "her o.moveUp press enter her o.moveDown press enter her o.moveLeft press enter …" at bounding box center [623, 129] width 210 height 100
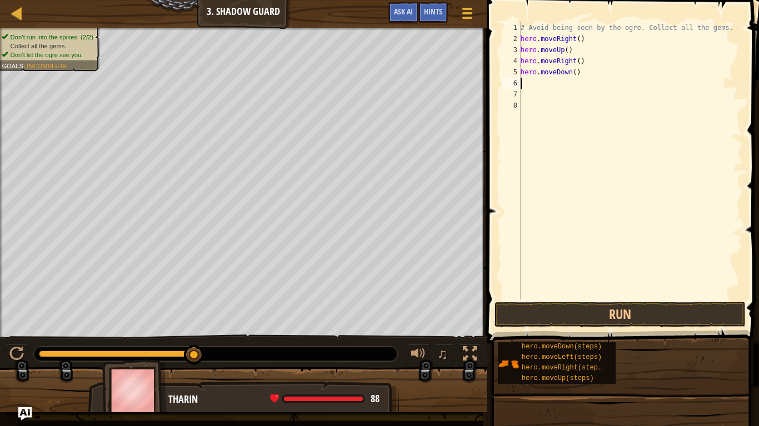
scroll to position [5, 0]
click at [697, 317] on button "Run" at bounding box center [619, 315] width 251 height 26
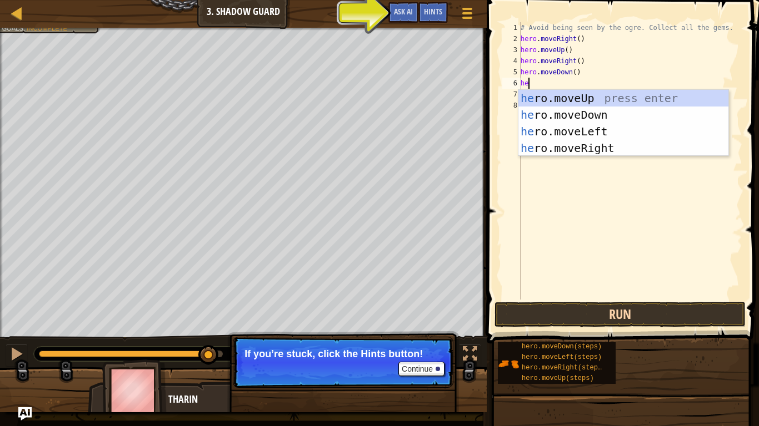
type textarea "her"
click at [667, 154] on div "her o.moveUp press enter her o.moveDown press enter her o.moveLeft press enter …" at bounding box center [623, 140] width 210 height 100
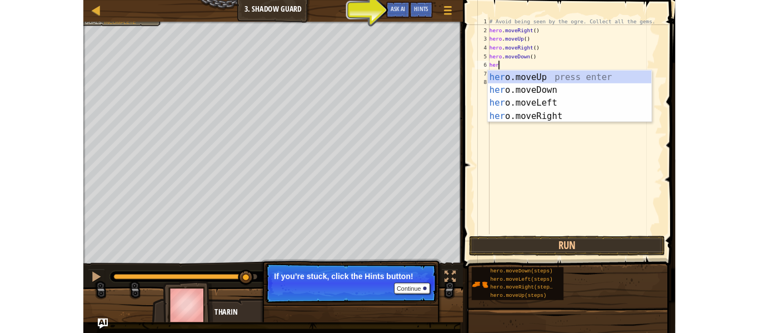
scroll to position [5, 0]
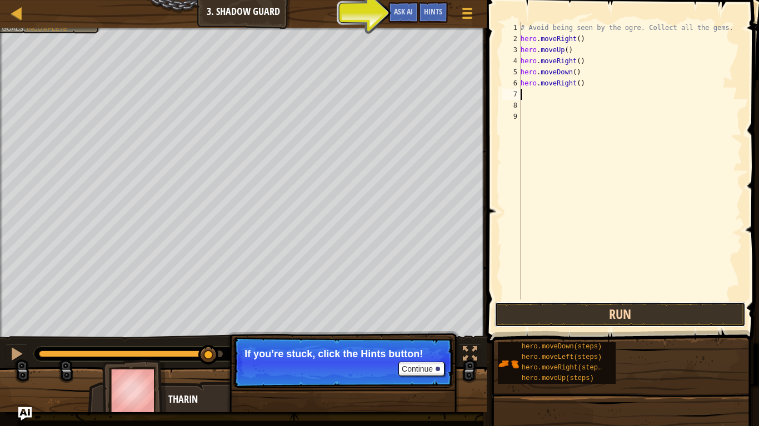
click at [686, 307] on button "Run" at bounding box center [619, 315] width 251 height 26
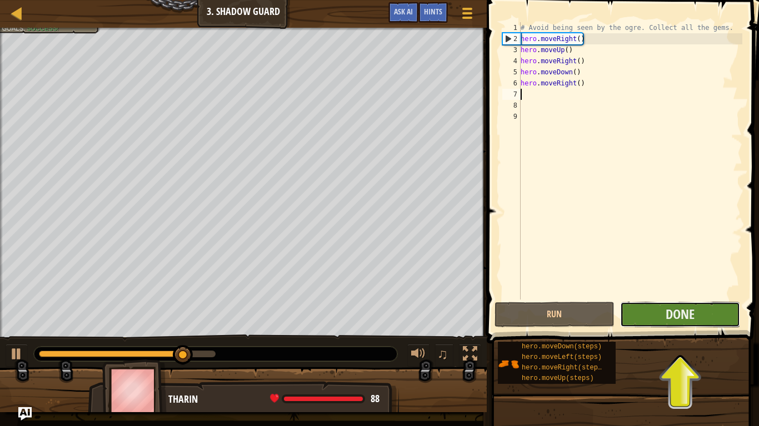
click at [707, 321] on button "Done" at bounding box center [680, 315] width 120 height 26
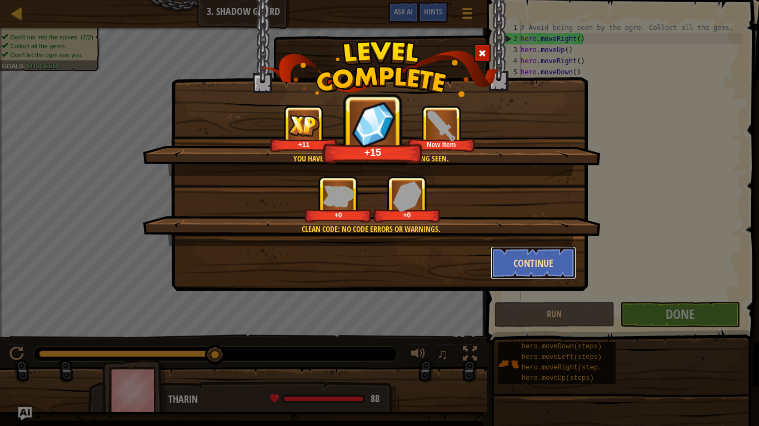
click at [535, 272] on button "Continue" at bounding box center [533, 263] width 86 height 33
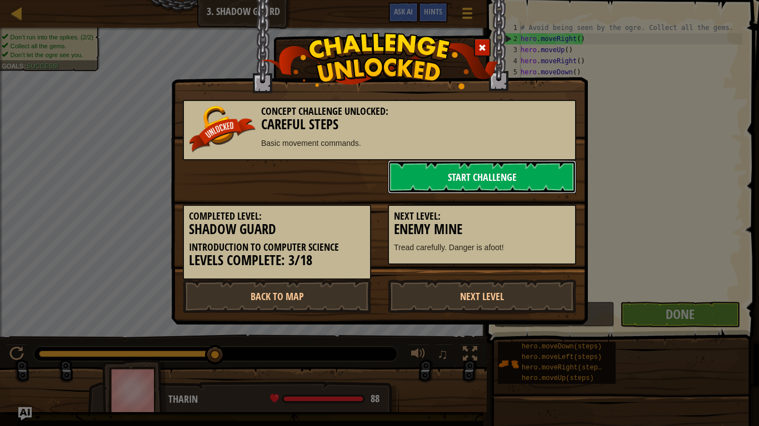
click at [515, 177] on link "Start Challenge" at bounding box center [482, 176] width 188 height 33
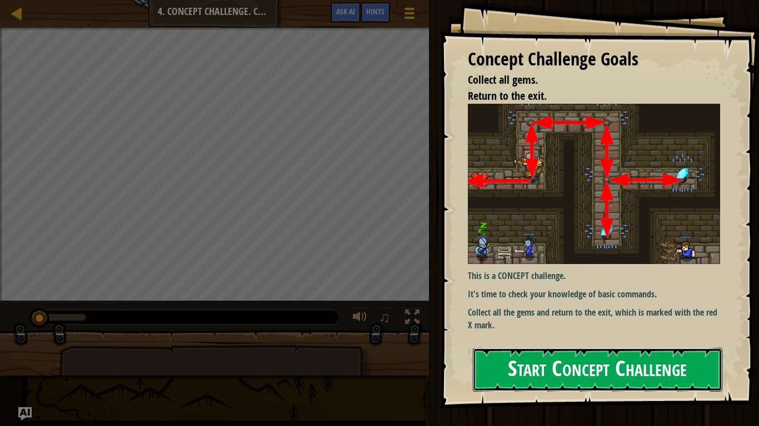
click at [515, 332] on button "Start Concept Challenge" at bounding box center [597, 370] width 249 height 44
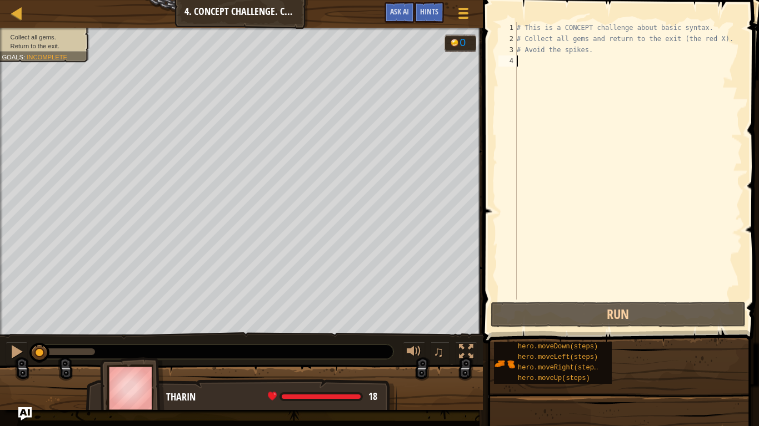
click at [520, 52] on div "# This is a CONCEPT challenge about basic syntax. # Collect all gems and return…" at bounding box center [628, 172] width 228 height 300
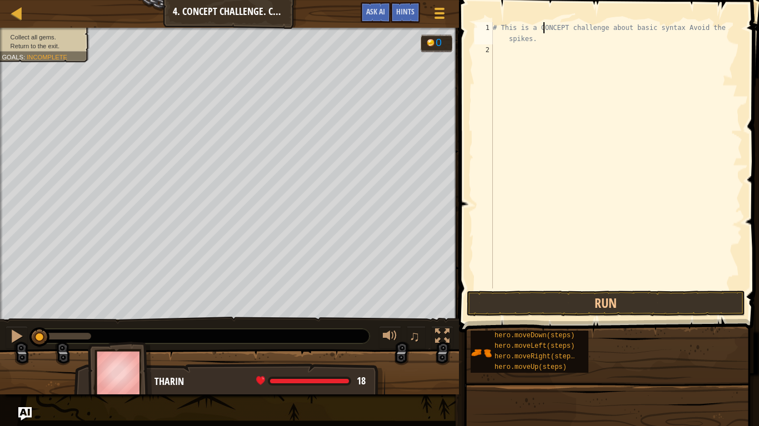
click at [543, 27] on div "# This is a CONCEPT challenge about basic syntax Avoid the spikes." at bounding box center [616, 172] width 252 height 300
click at [543, 43] on div "# This is a CONCEPT challenge about basic syntax Avoid the spikes." at bounding box center [616, 172] width 252 height 300
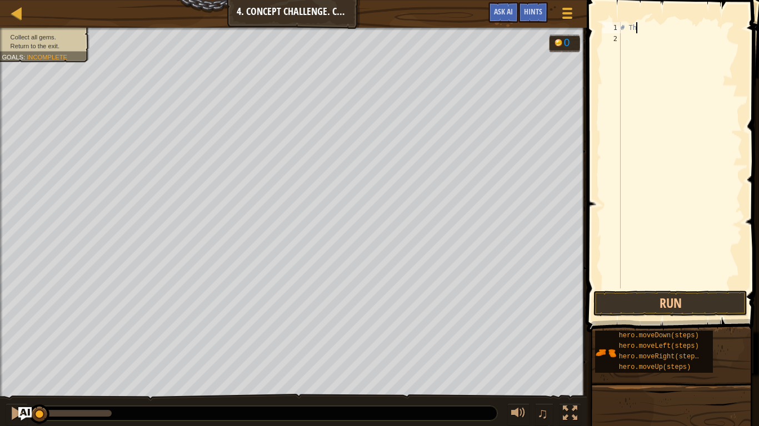
type textarea "#"
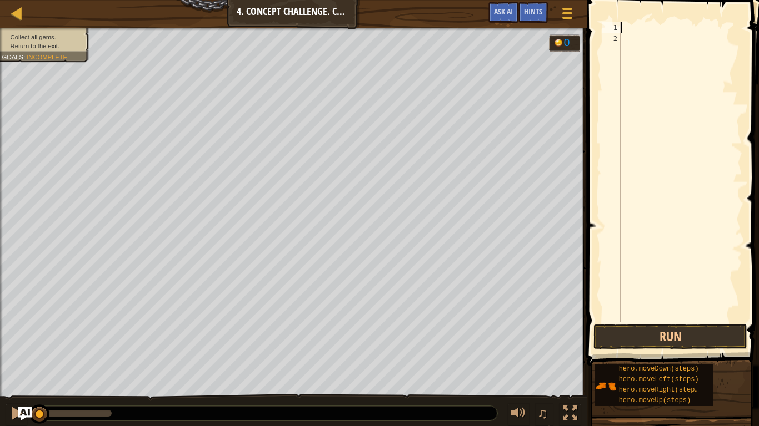
click at [712, 313] on div at bounding box center [680, 183] width 124 height 322
